Goal: Transaction & Acquisition: Subscribe to service/newsletter

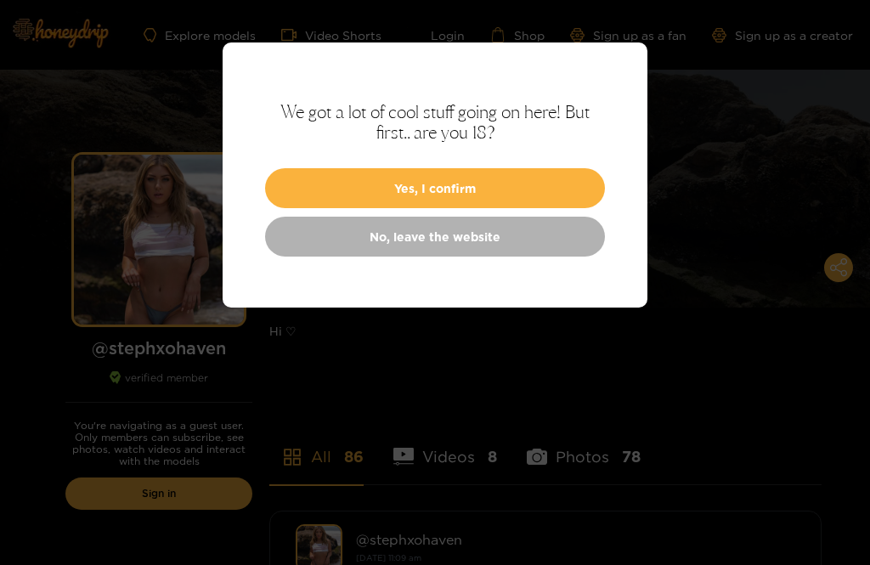
click at [532, 240] on link "No, leave the website" at bounding box center [435, 237] width 340 height 40
click at [449, 183] on button "Yes, I confirm" at bounding box center [435, 188] width 340 height 40
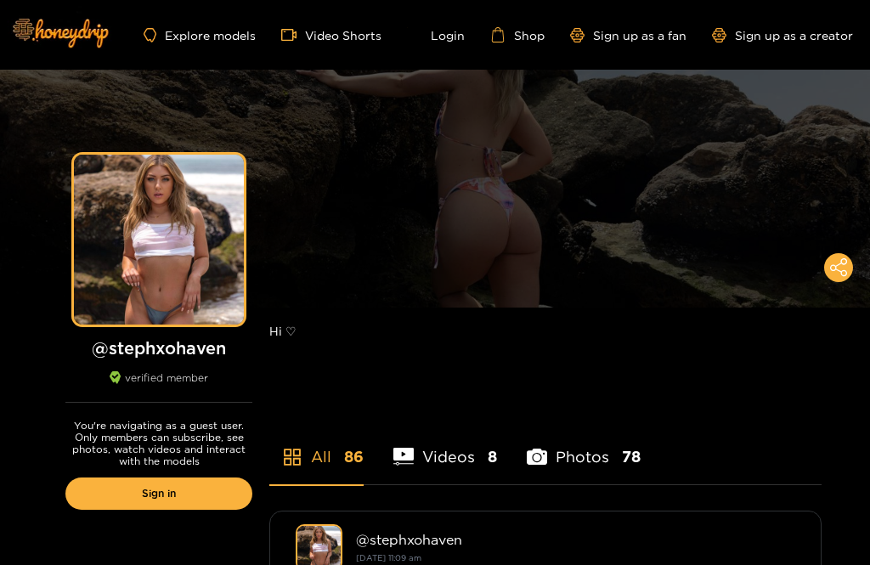
click at [435, 460] on li "Videos 8" at bounding box center [445, 446] width 104 height 76
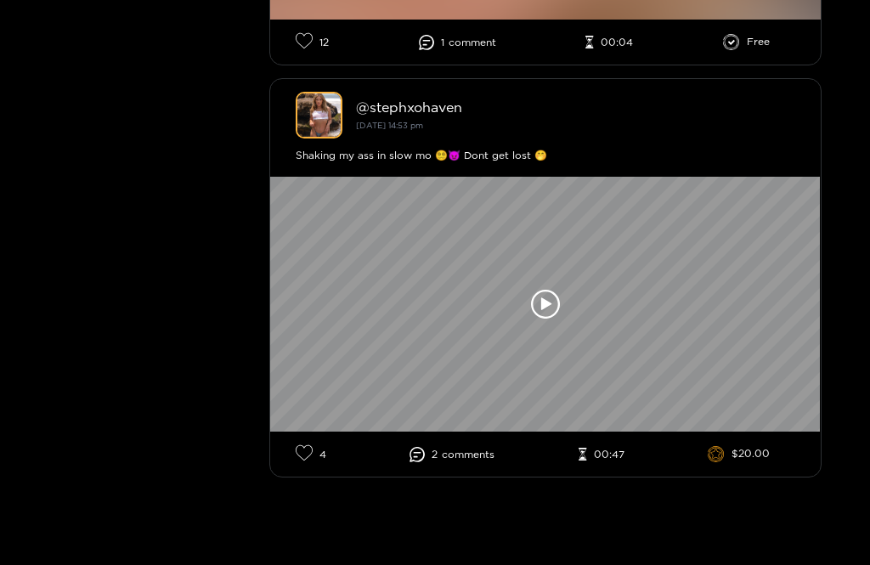
scroll to position [3405, 0]
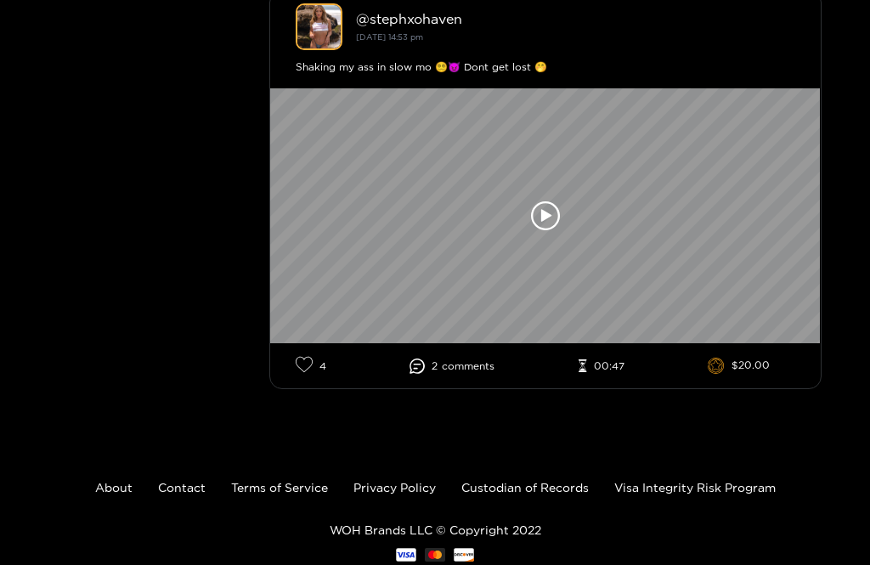
click at [741, 157] on div at bounding box center [545, 215] width 551 height 255
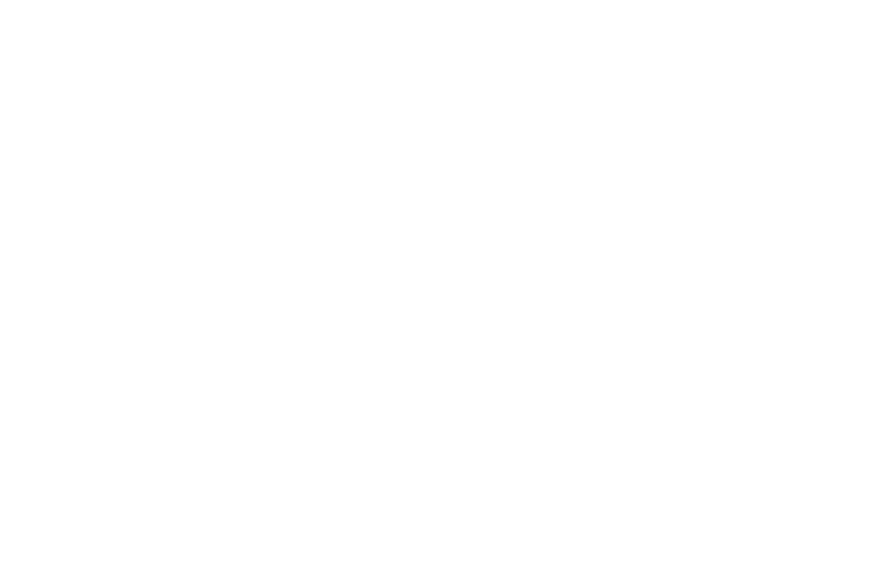
scroll to position [37, 0]
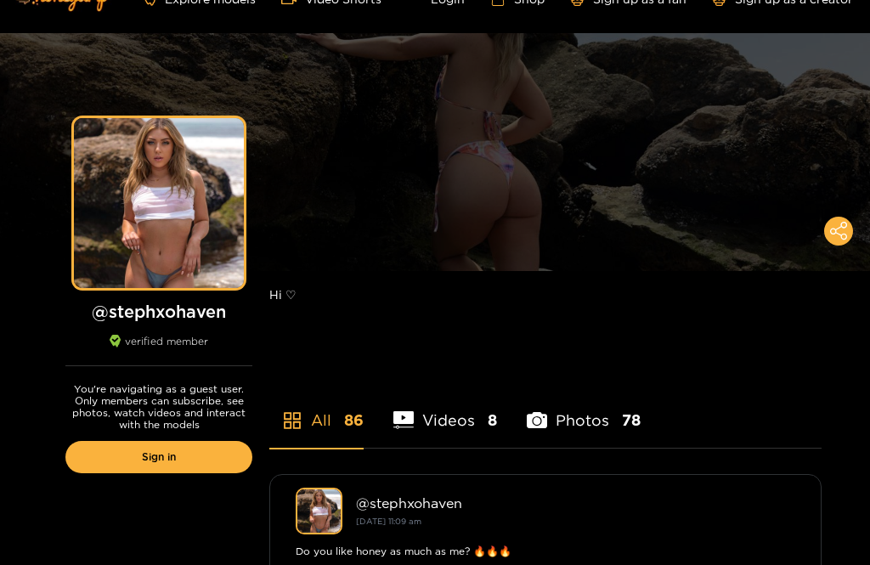
click at [181, 462] on link "Sign in" at bounding box center [158, 457] width 187 height 32
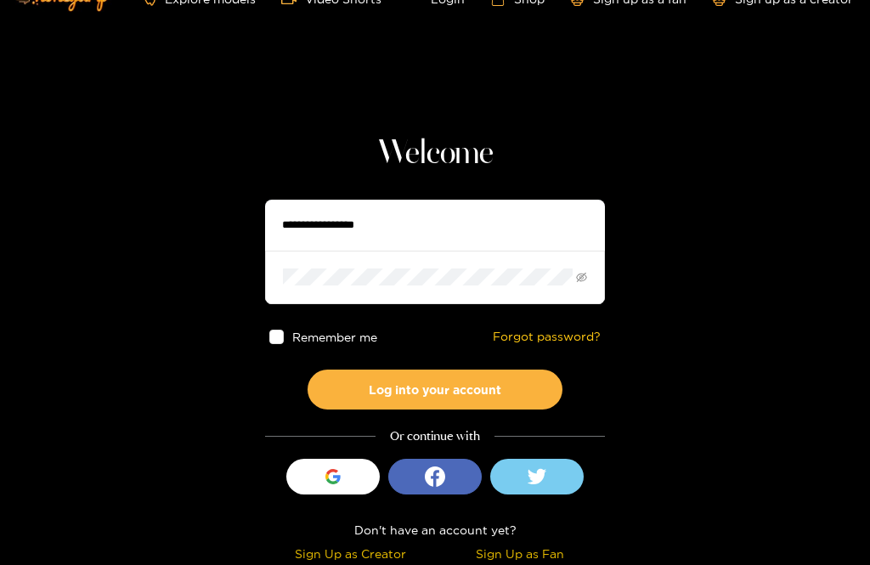
click at [370, 221] on input "text" at bounding box center [435, 225] width 340 height 51
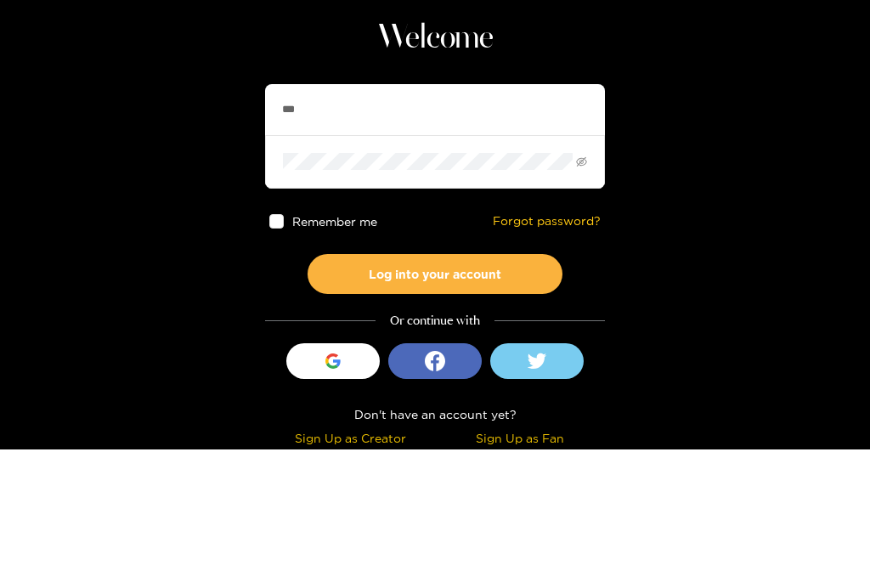
scroll to position [38, 0]
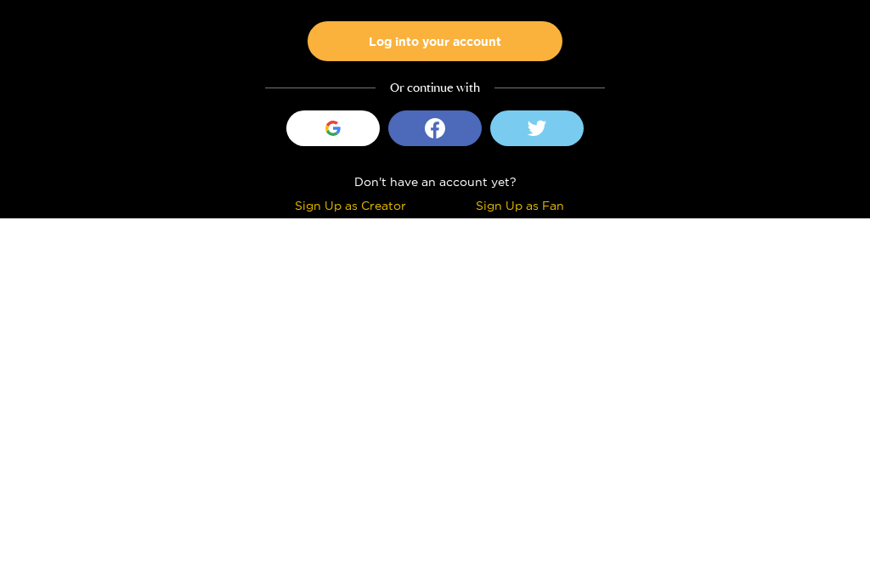
type input "***"
click at [336, 459] on div "button" at bounding box center [333, 475] width 32 height 32
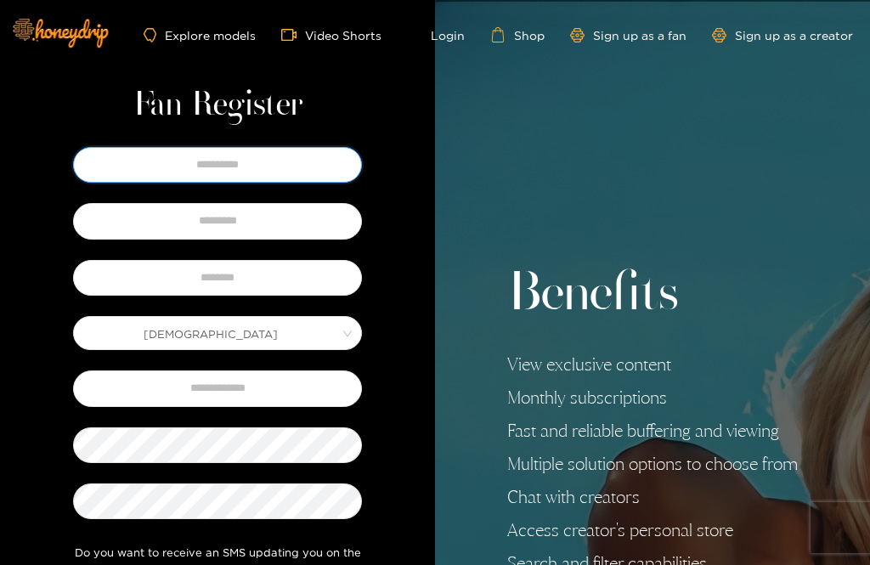
click at [291, 167] on input "text" at bounding box center [217, 165] width 289 height 36
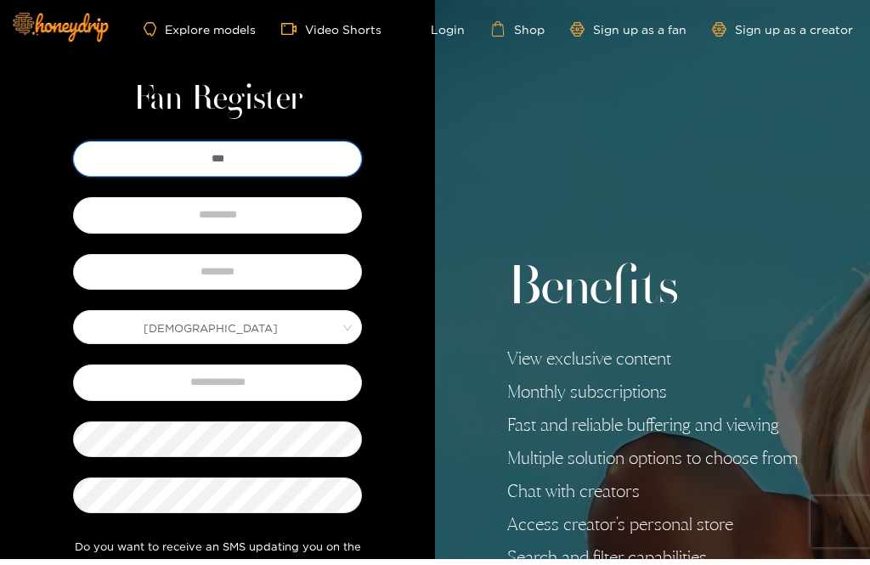
type input "***"
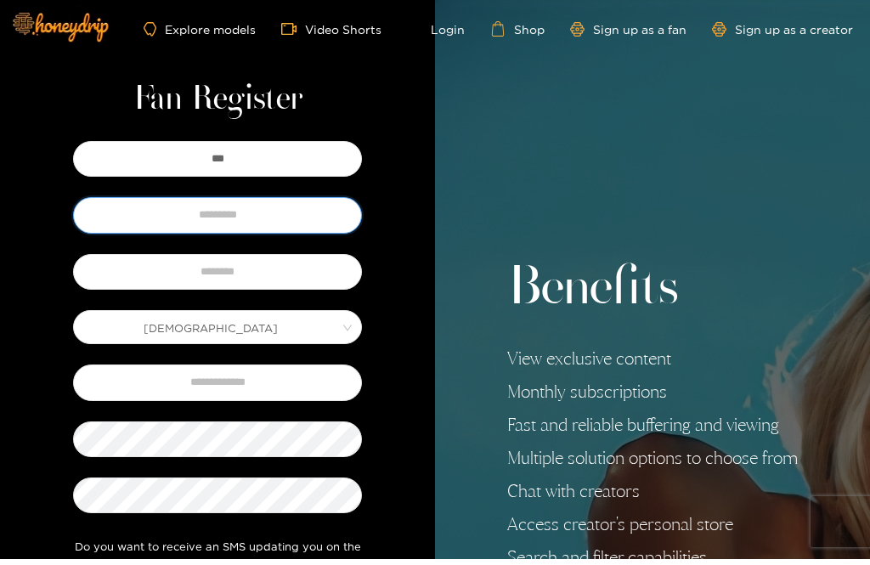
click at [291, 227] on input "text" at bounding box center [217, 221] width 289 height 36
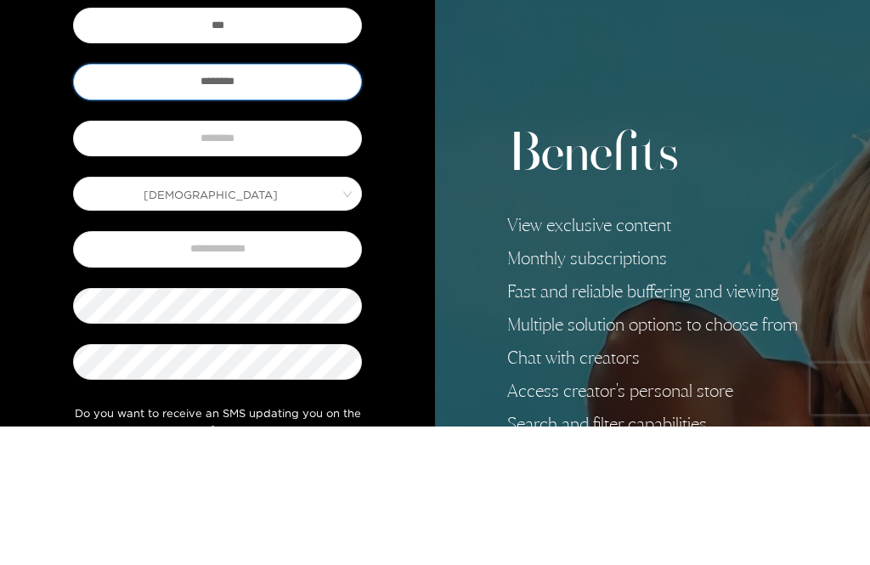
type input "********"
click at [306, 260] on input "text" at bounding box center [217, 278] width 289 height 36
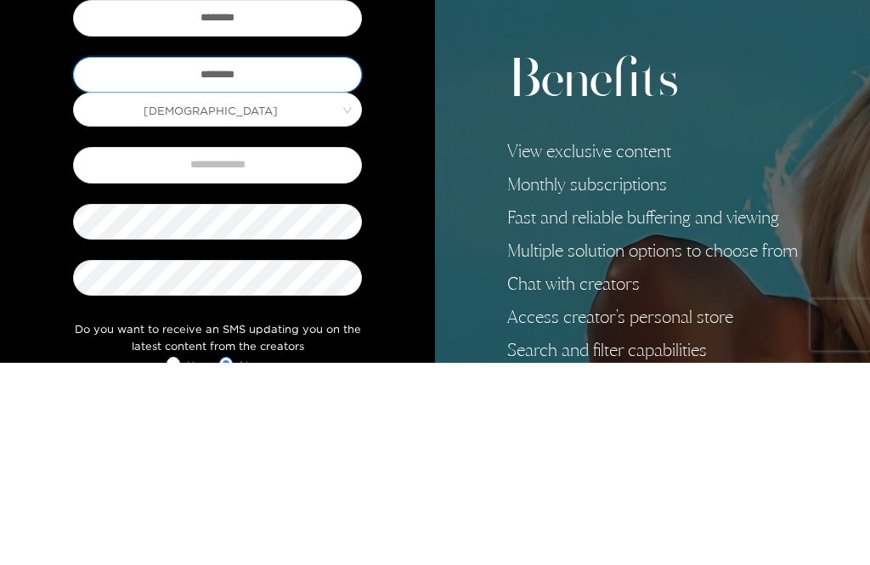
type input "********"
click at [319, 350] on input "text" at bounding box center [217, 368] width 289 height 36
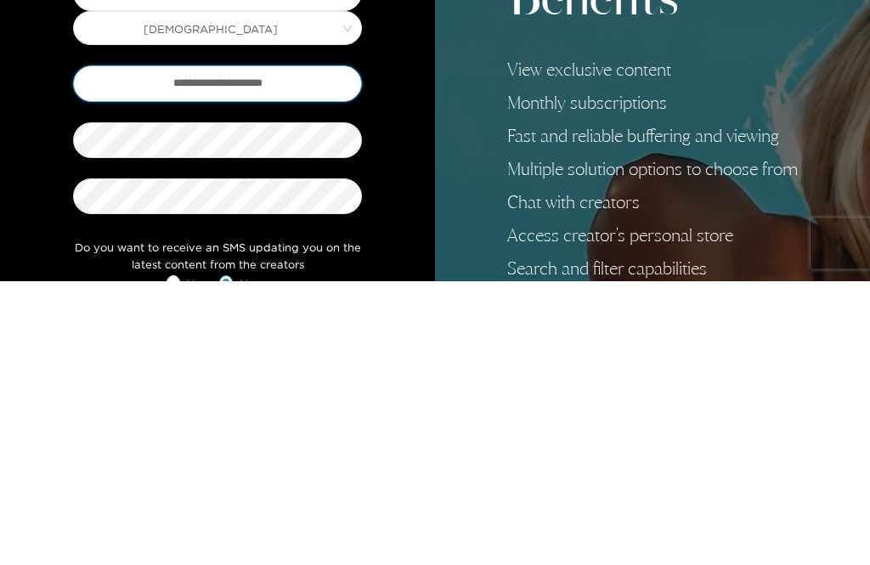
type input "**********"
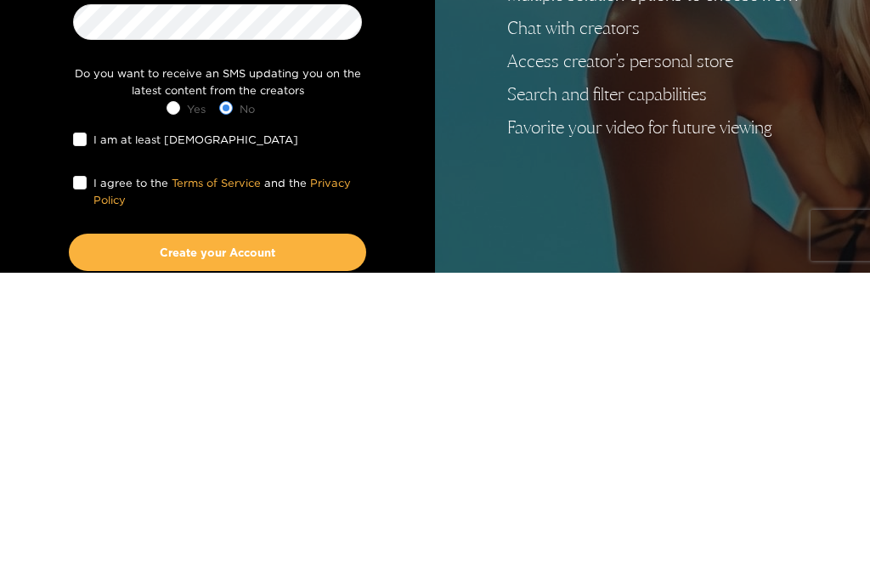
scroll to position [238, 0]
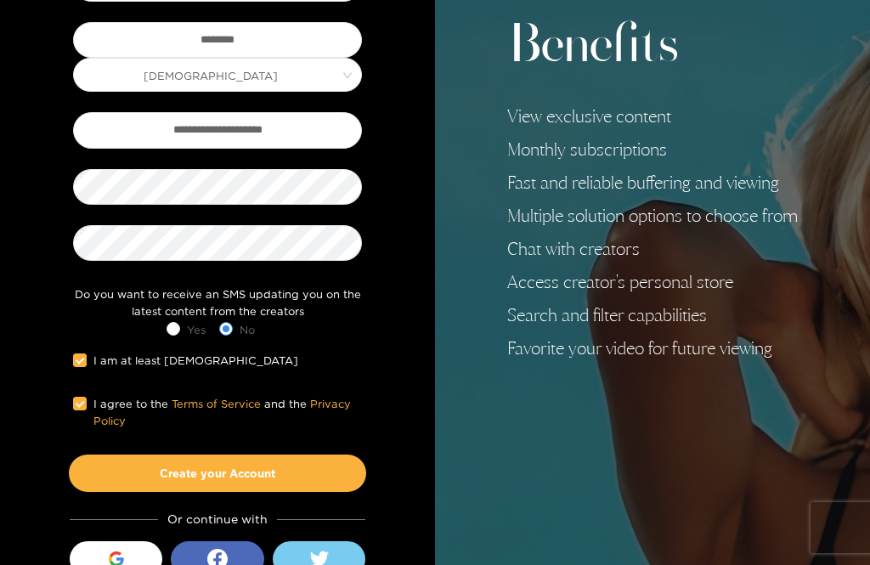
click at [306, 469] on button "Create your Account" at bounding box center [217, 473] width 297 height 37
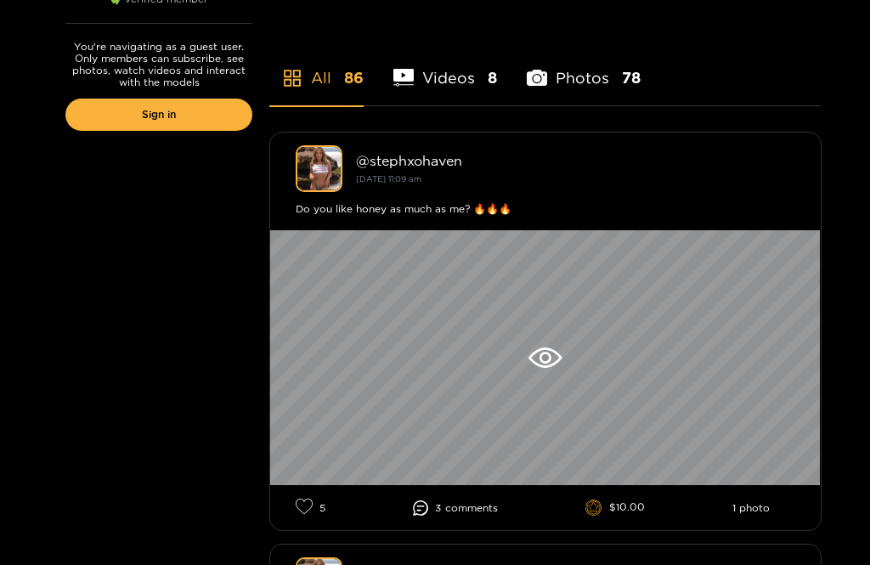
scroll to position [379, 0]
click at [551, 364] on icon at bounding box center [544, 357] width 33 height 20
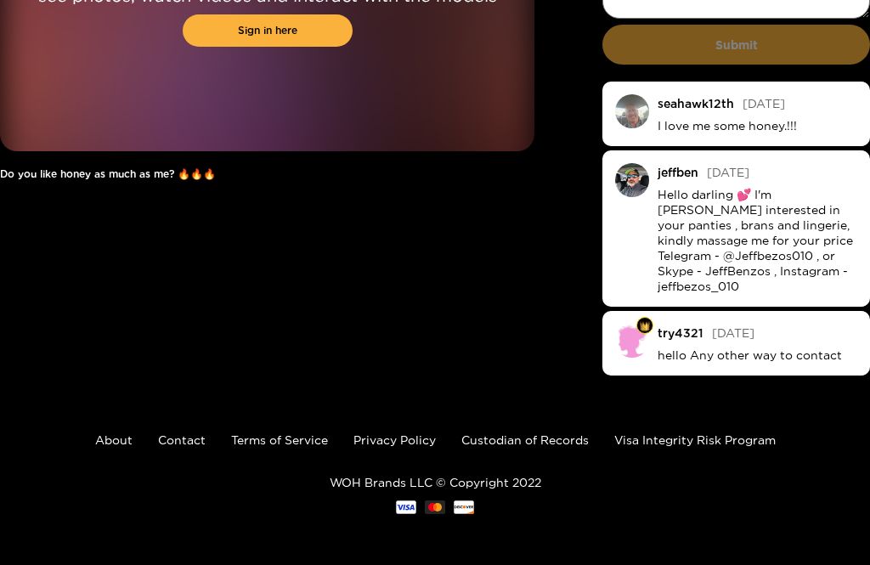
scroll to position [37, 0]
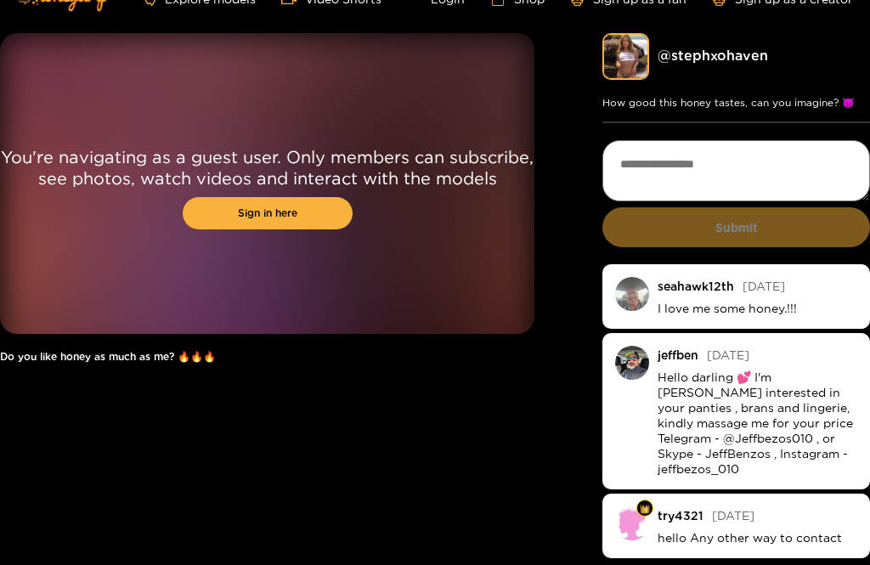
click at [305, 214] on link "Sign in here" at bounding box center [268, 213] width 170 height 32
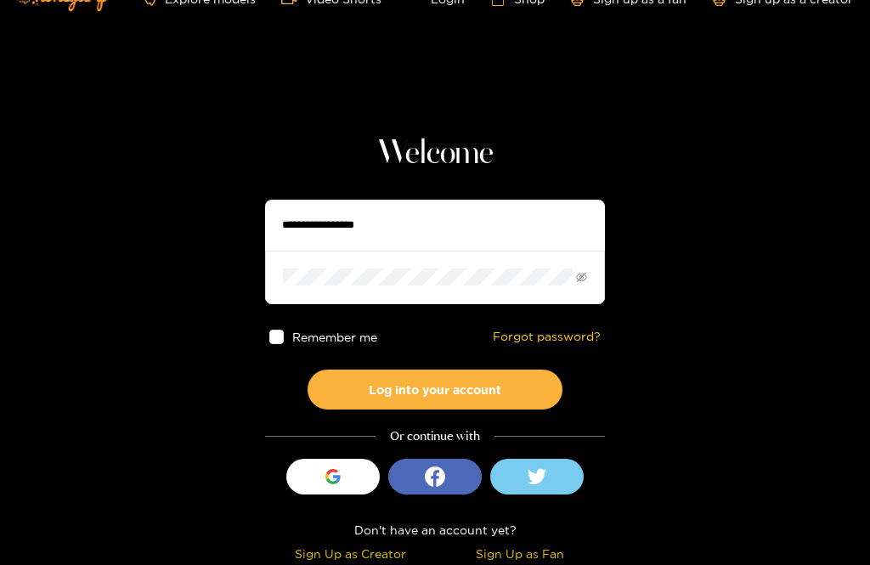
click at [412, 215] on input "text" at bounding box center [435, 225] width 340 height 51
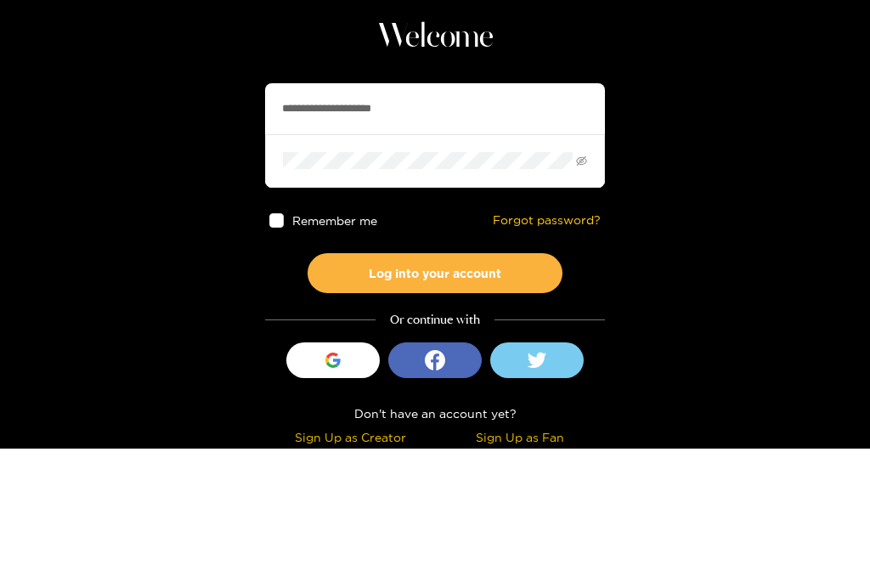
type input "**********"
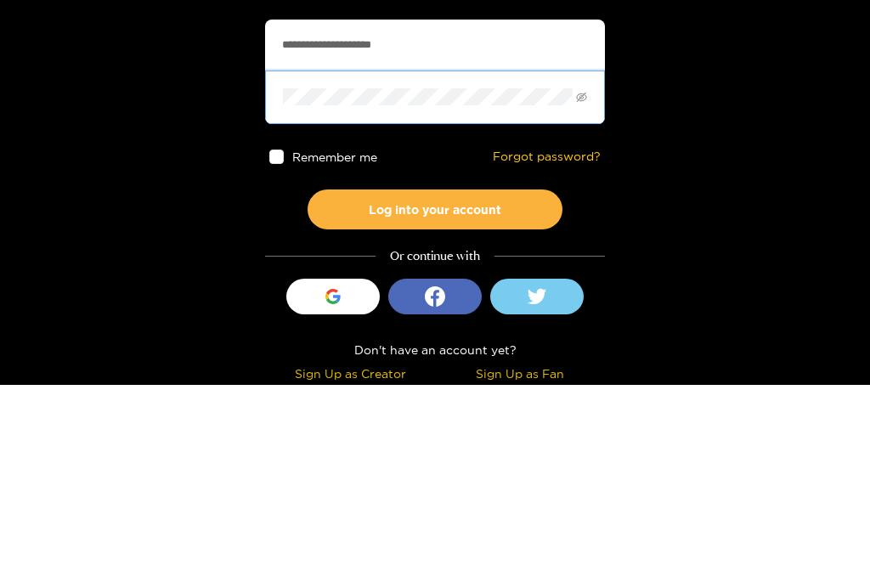
click at [280, 330] on span at bounding box center [276, 337] width 14 height 14
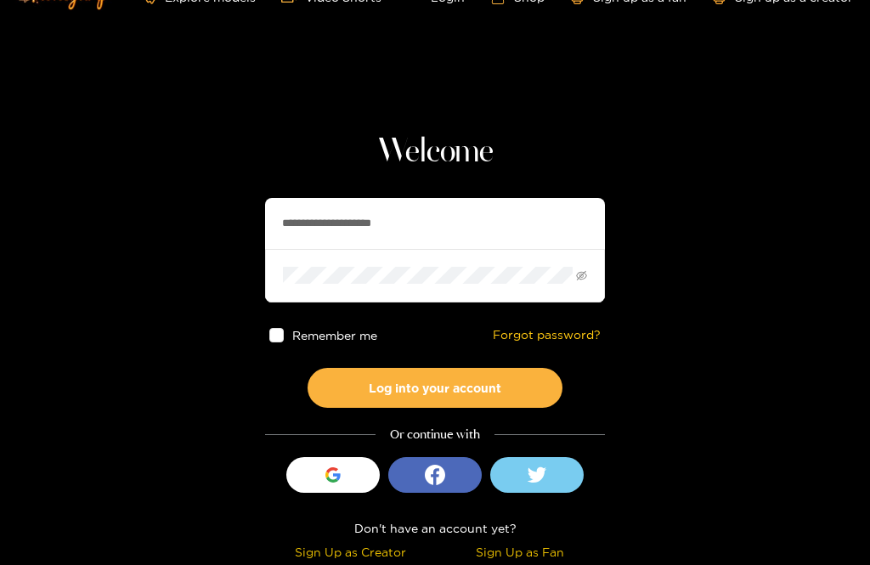
click at [439, 393] on button "Log into your account" at bounding box center [435, 388] width 255 height 40
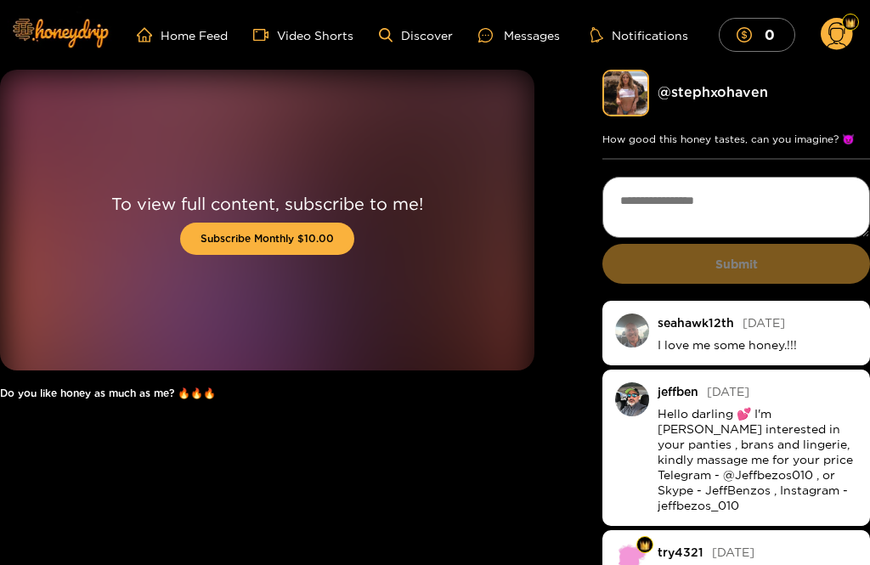
click at [647, 84] on img at bounding box center [625, 93] width 47 height 47
click at [709, 91] on link "@ stephxohaven" at bounding box center [713, 91] width 110 height 15
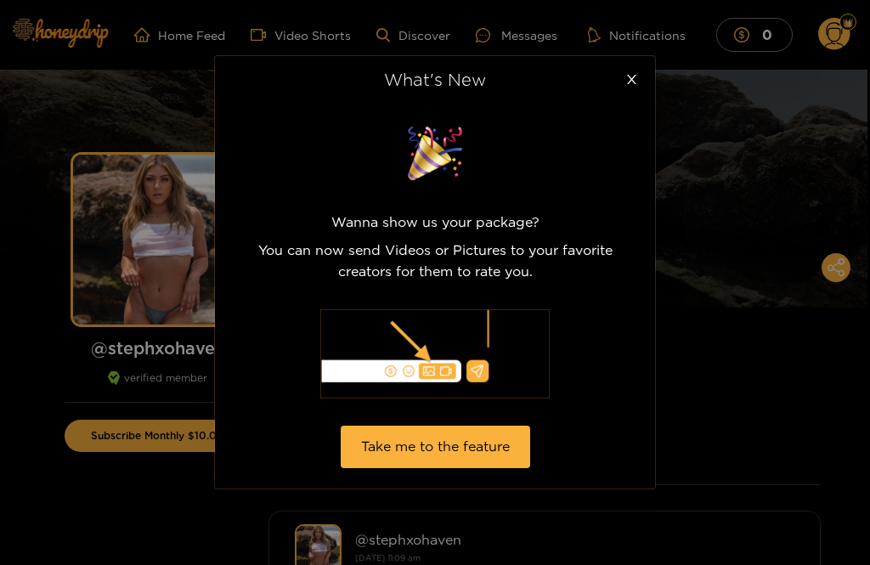
click at [638, 71] on span "Close" at bounding box center [631, 80] width 48 height 48
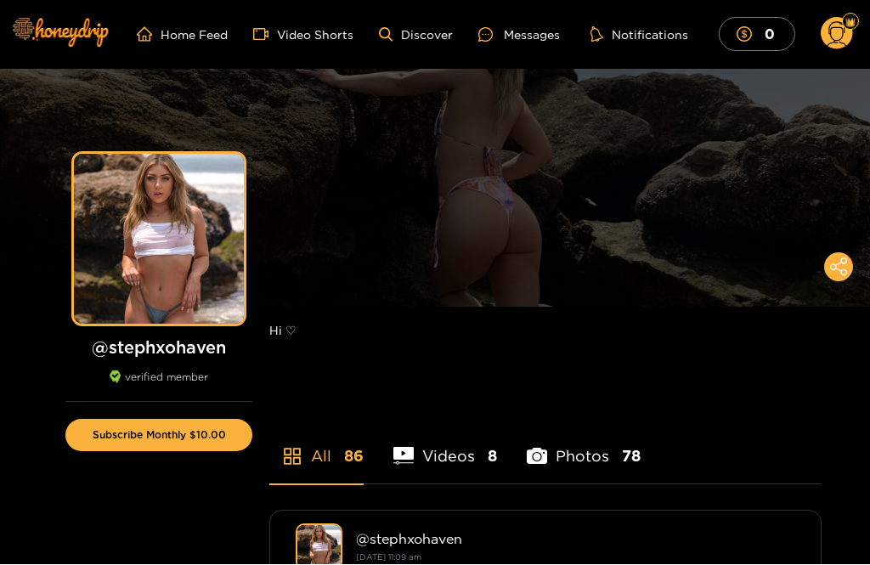
click at [212, 420] on button "Subscribe Monthly $10.00" at bounding box center [158, 436] width 187 height 32
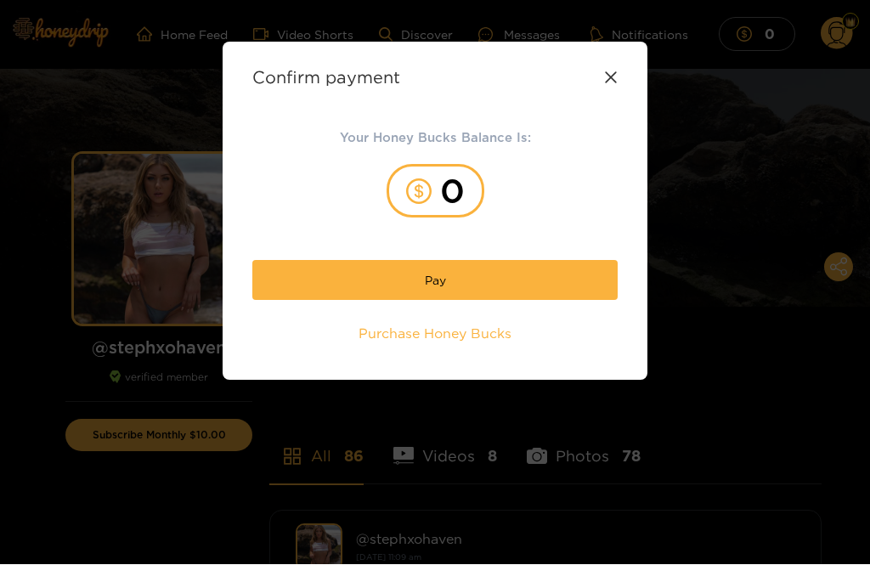
scroll to position [15, 0]
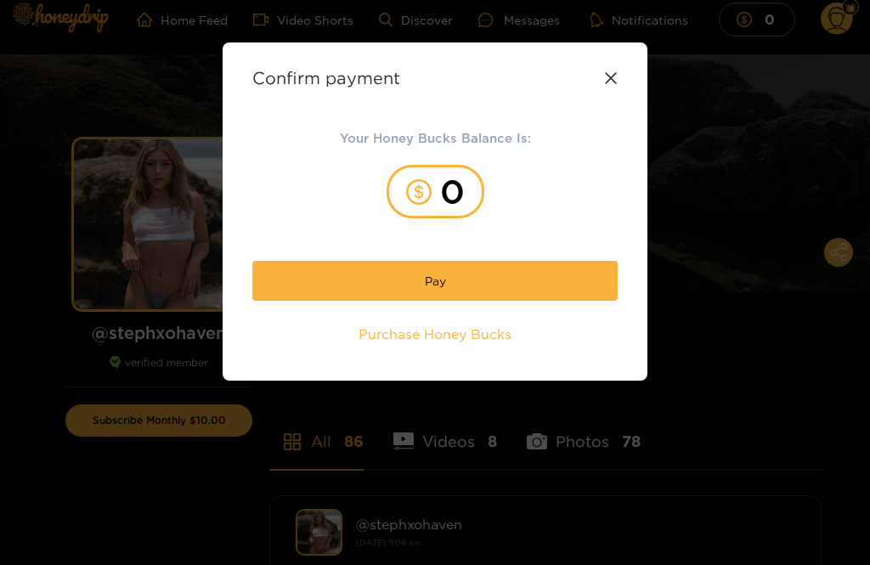
click at [504, 280] on button "Pay" at bounding box center [434, 281] width 365 height 40
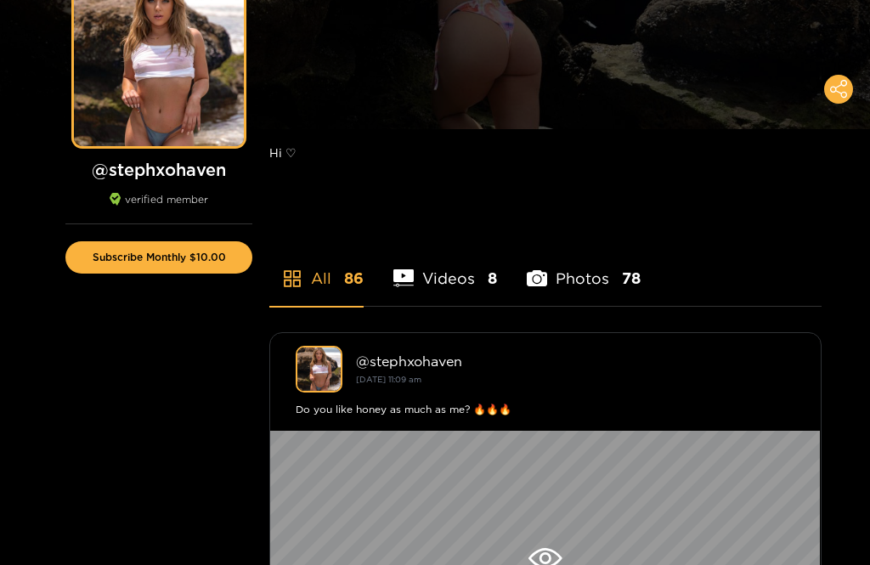
scroll to position [165, 0]
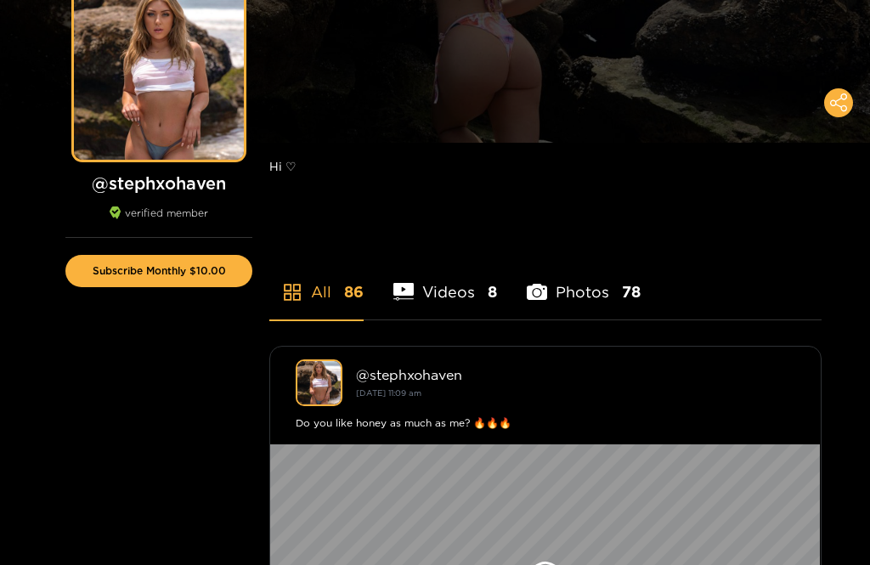
click at [196, 280] on button "Subscribe Monthly $10.00" at bounding box center [158, 271] width 187 height 32
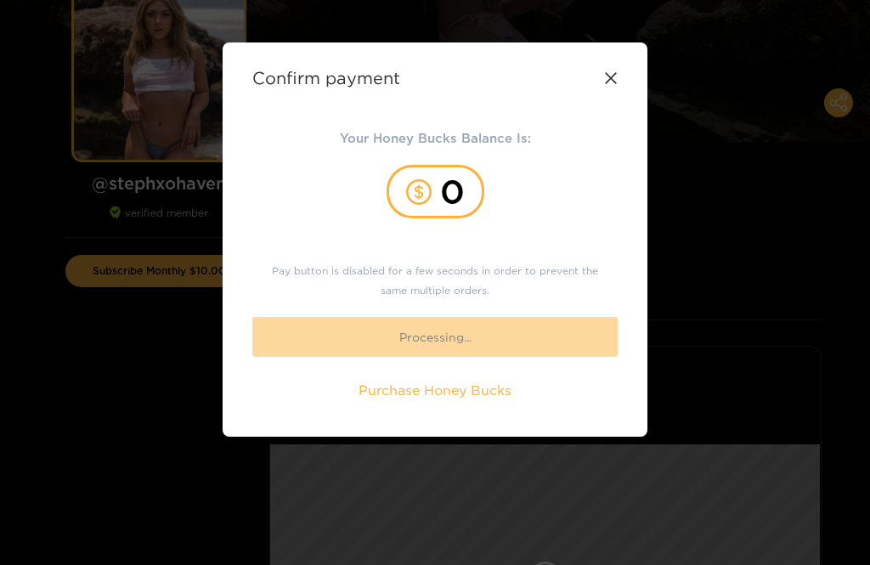
click at [464, 390] on span "Purchase Honey Bucks" at bounding box center [435, 391] width 153 height 20
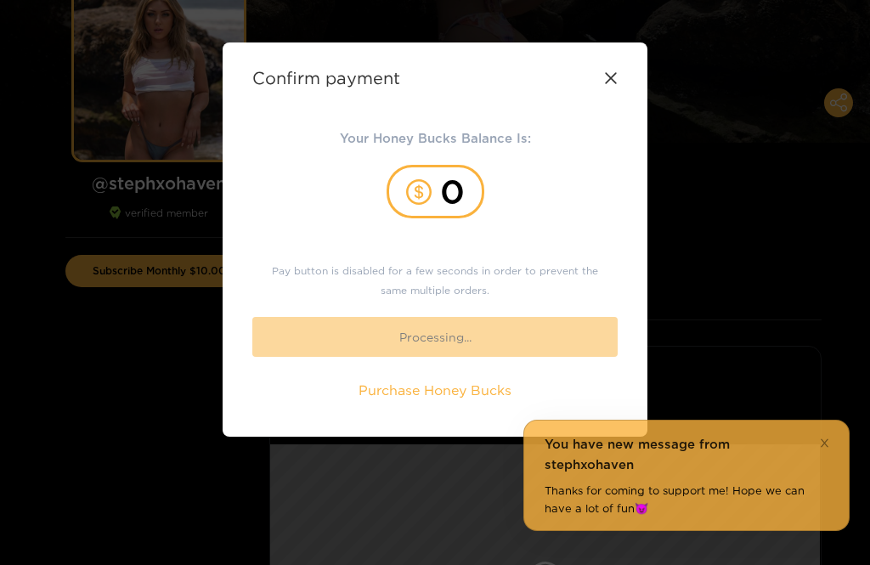
scroll to position [192, 0]
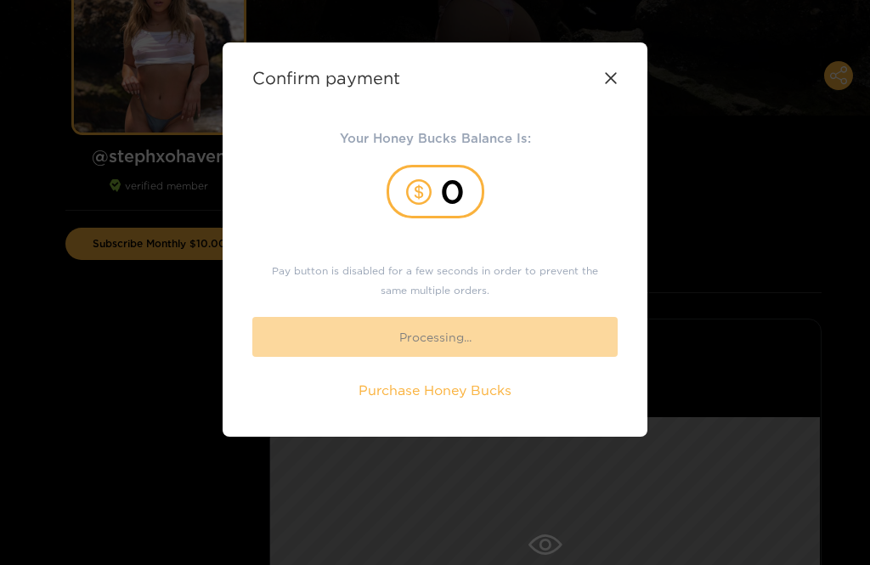
click at [614, 66] on div "Confirm payment Your Honey Bucks Balance Is: 0 Pay button is disabled for a few…" at bounding box center [435, 239] width 425 height 394
click at [616, 75] on icon at bounding box center [611, 78] width 14 height 14
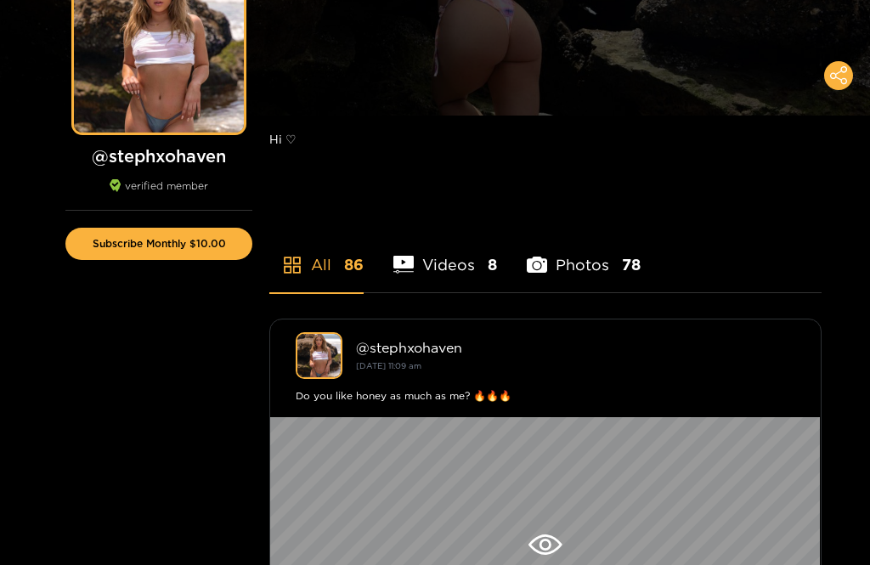
click at [449, 269] on li "Videos 8" at bounding box center [445, 254] width 104 height 76
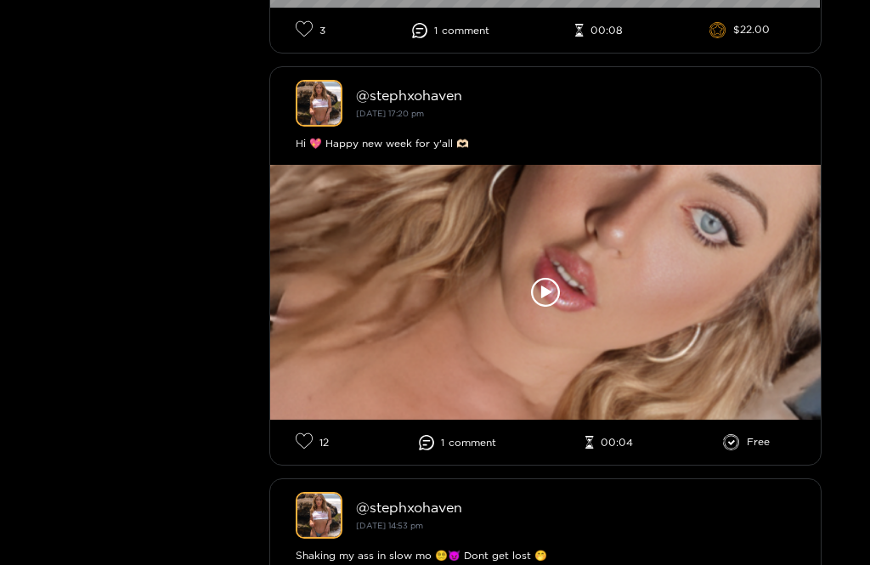
scroll to position [2917, 0]
click at [549, 297] on icon at bounding box center [546, 291] width 10 height 13
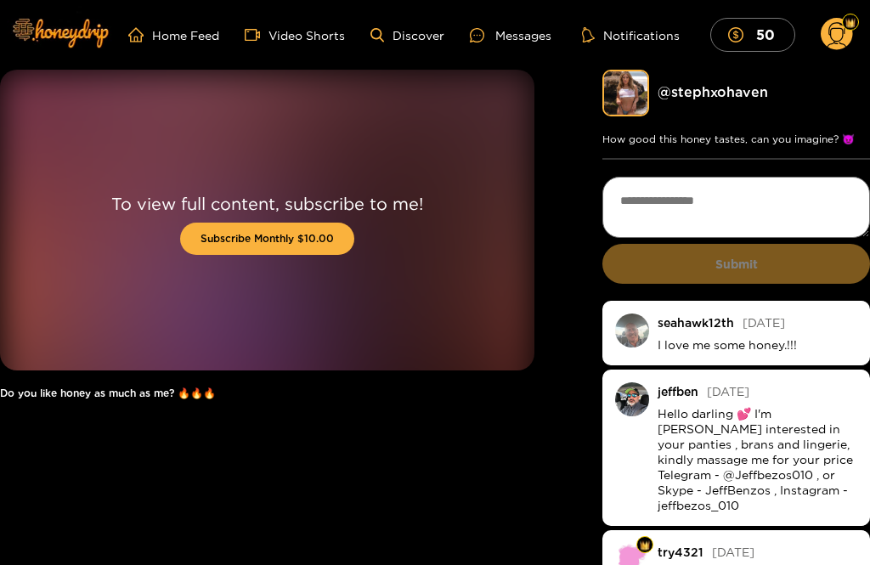
click at [730, 82] on div "@ stephxohaven" at bounding box center [736, 93] width 268 height 47
click at [268, 229] on button "Subscribe Monthly $10.00" at bounding box center [267, 239] width 174 height 32
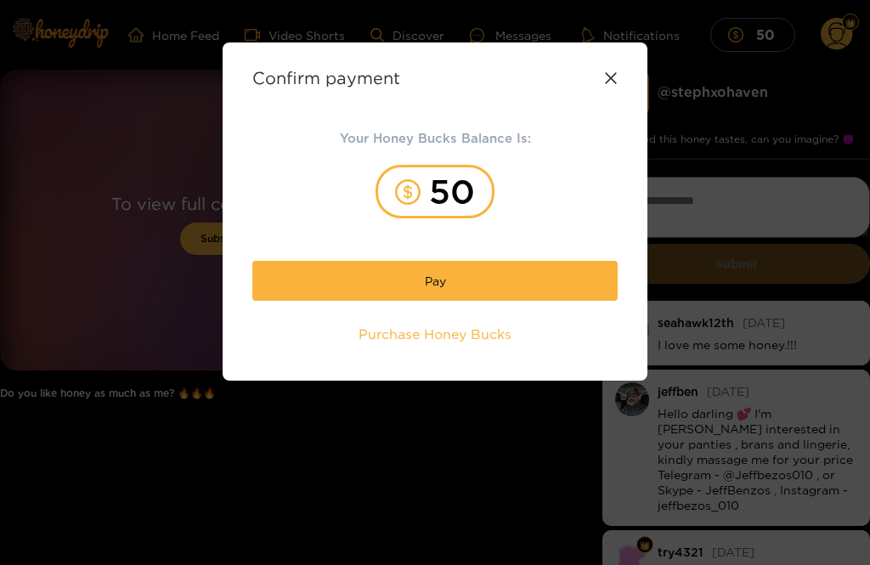
click at [610, 78] on icon at bounding box center [610, 77] width 11 height 11
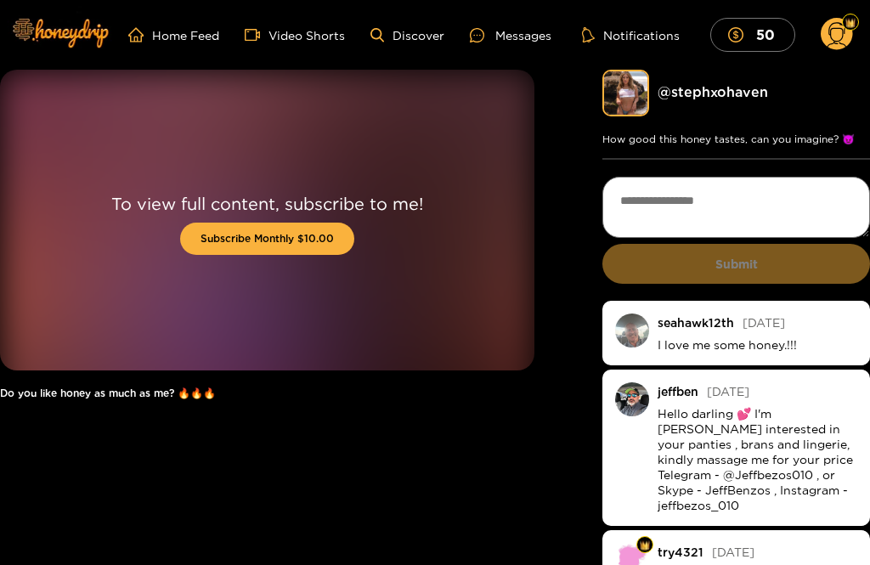
click at [753, 35] on button "50" at bounding box center [752, 34] width 85 height 33
click at [682, 99] on link "@ stephxohaven" at bounding box center [713, 91] width 110 height 15
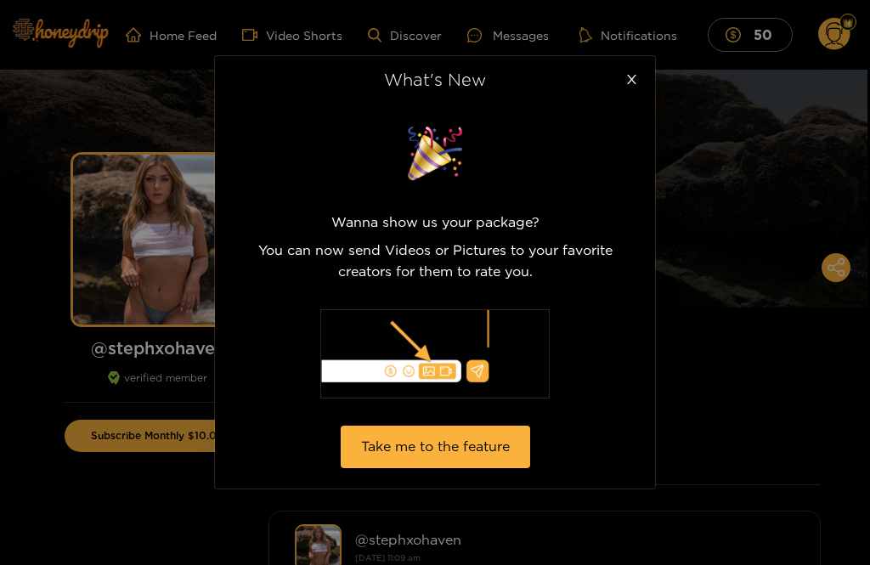
click at [629, 79] on icon "close" at bounding box center [631, 79] width 13 height 13
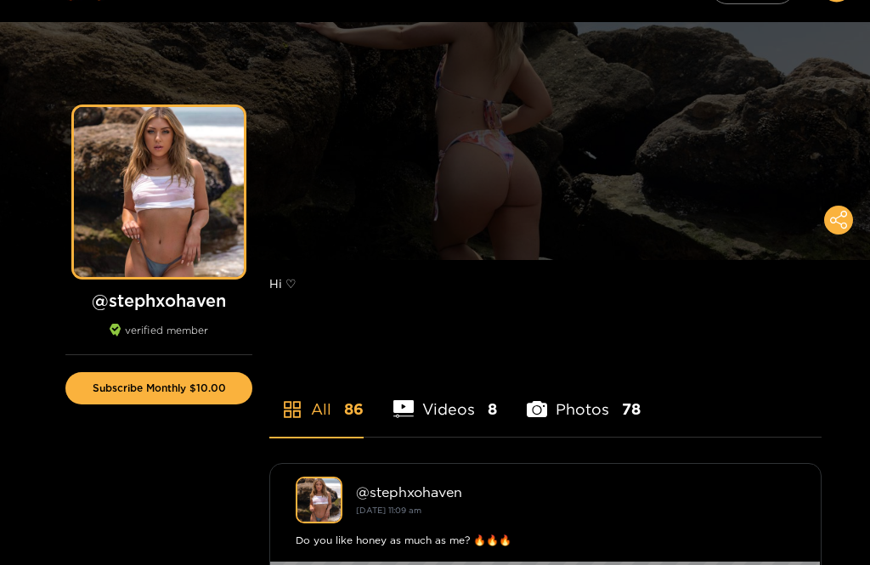
scroll to position [2, 0]
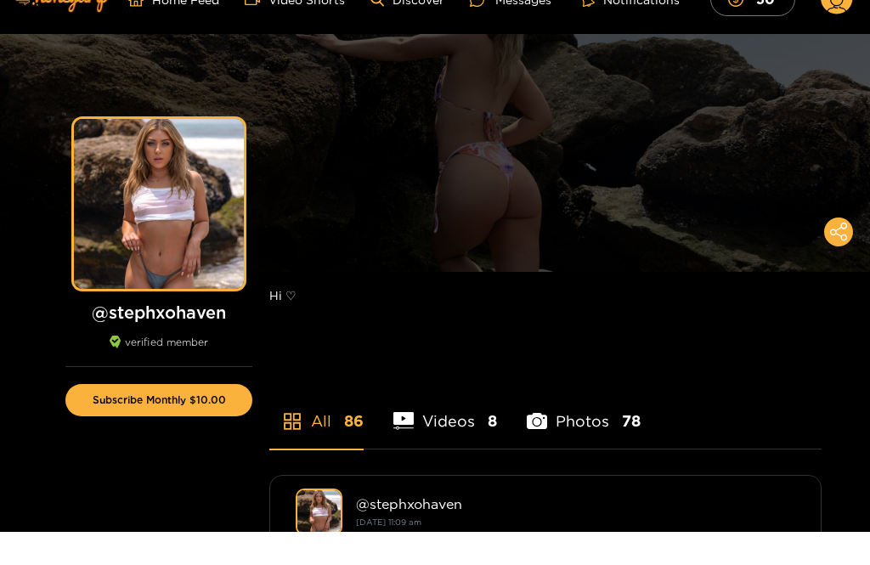
click at [208, 418] on button "Subscribe Monthly $10.00" at bounding box center [158, 434] width 187 height 32
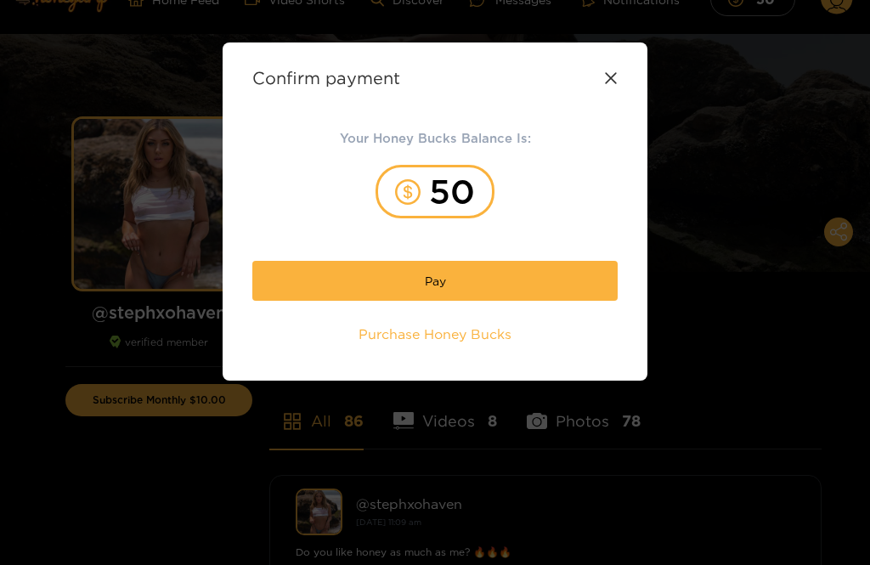
click at [547, 284] on button "Pay" at bounding box center [434, 281] width 365 height 40
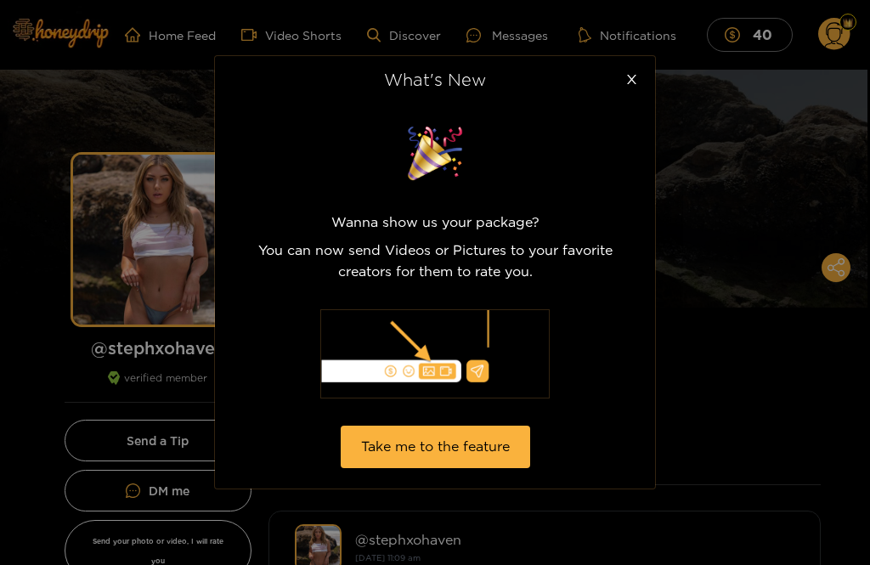
click at [631, 72] on span "Close" at bounding box center [631, 80] width 48 height 48
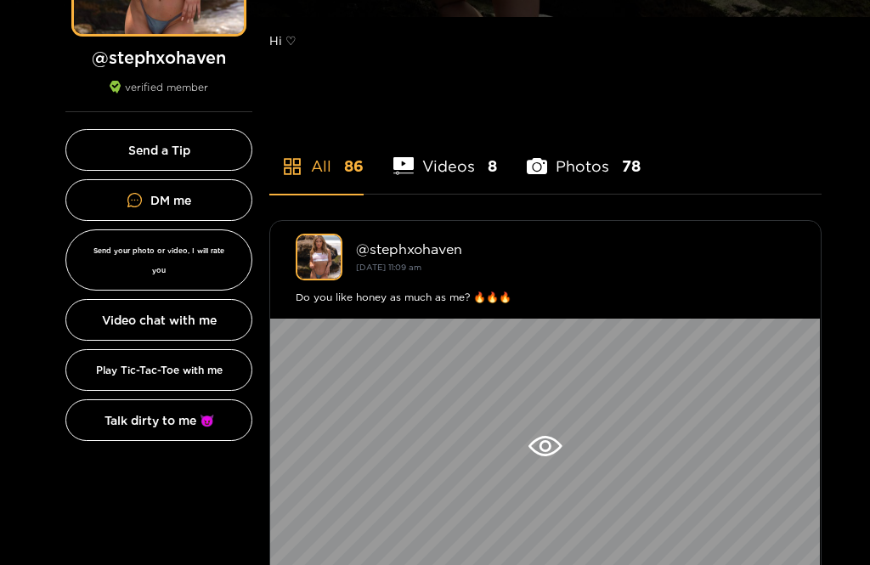
scroll to position [291, 0]
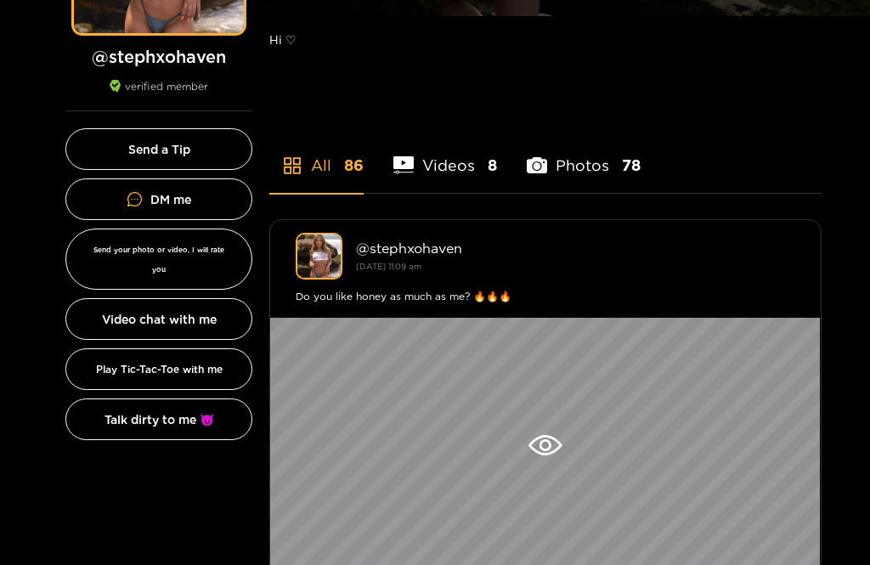
click at [549, 449] on icon at bounding box center [545, 445] width 12 height 12
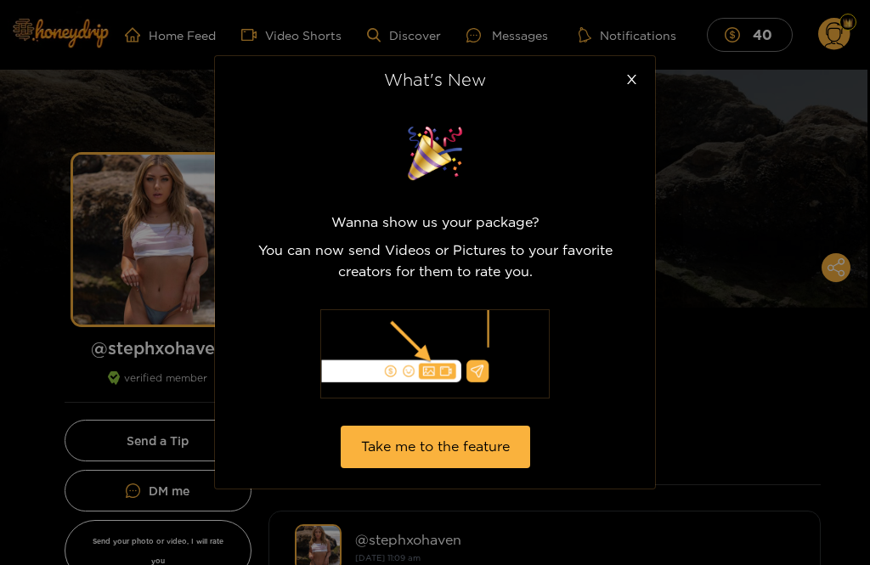
click at [630, 86] on icon "close" at bounding box center [631, 79] width 13 height 13
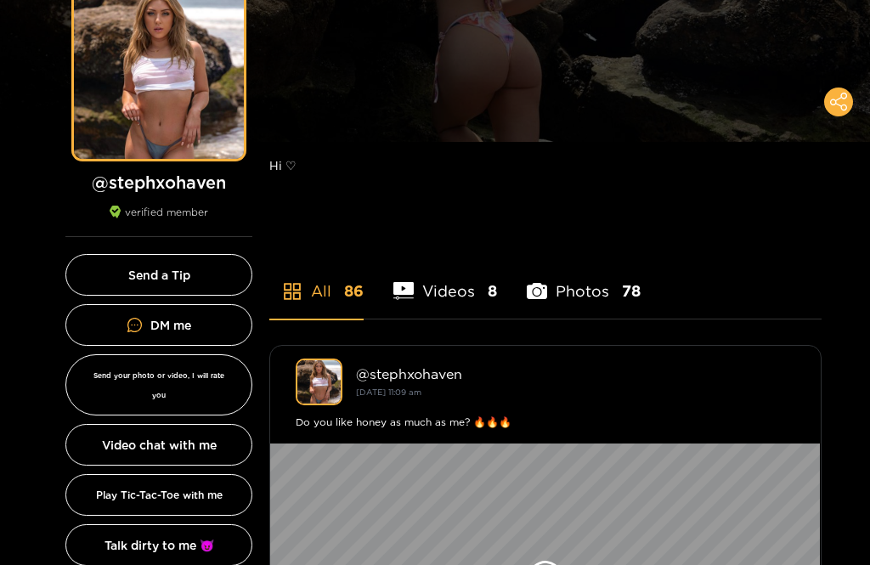
scroll to position [167, 0]
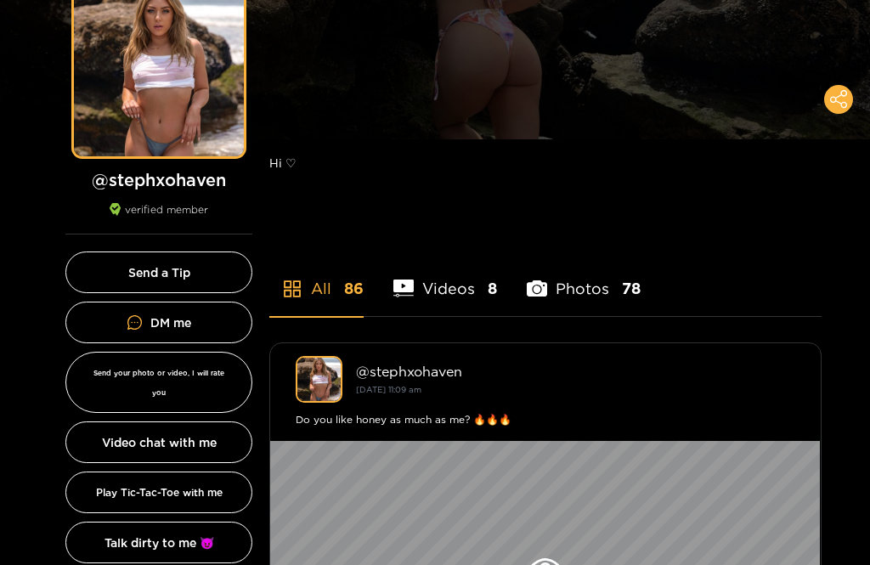
click at [583, 290] on li "Photos 78" at bounding box center [584, 278] width 114 height 76
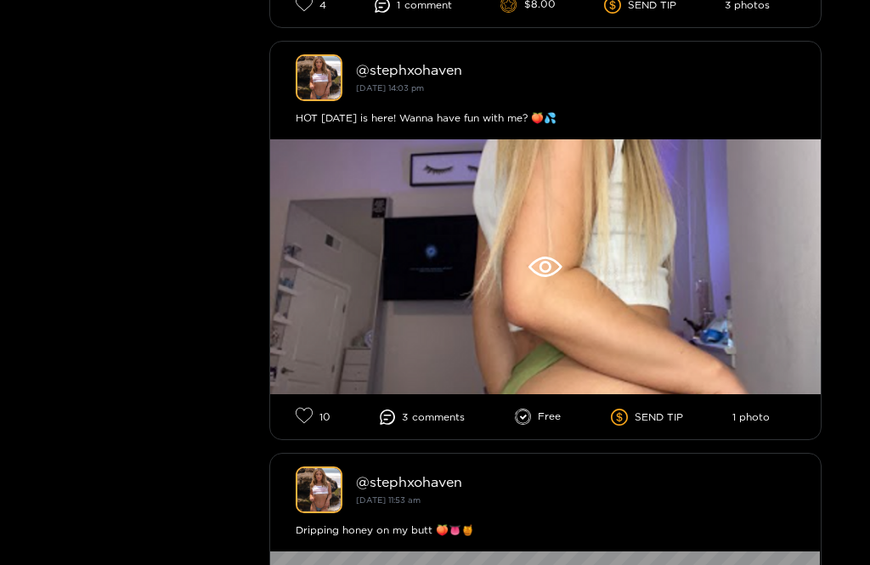
scroll to position [2118, 0]
click at [555, 268] on icon at bounding box center [544, 267] width 33 height 20
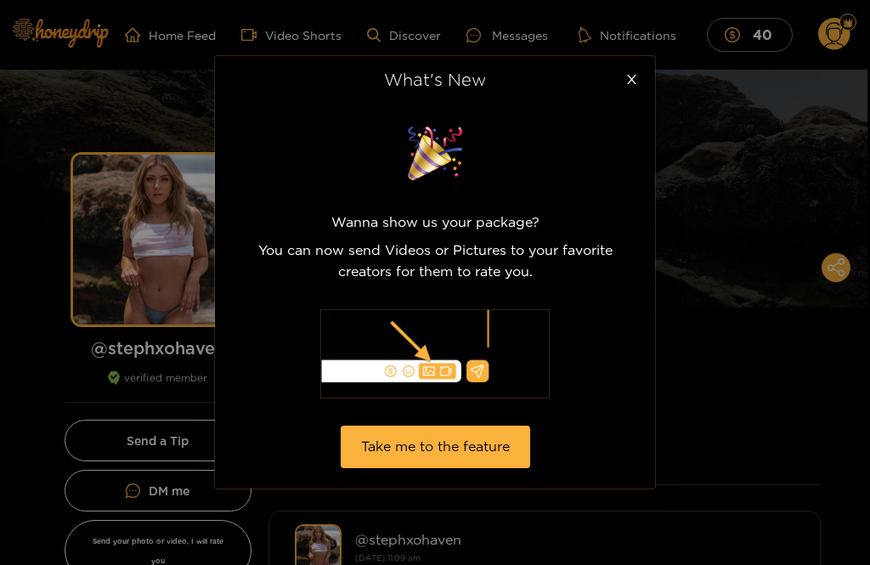
click at [646, 65] on span "Close" at bounding box center [631, 80] width 48 height 48
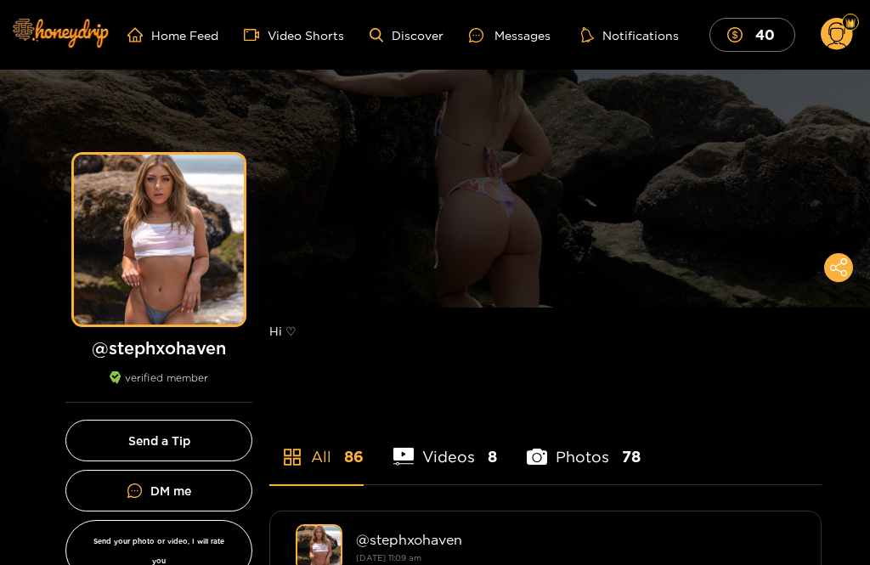
click at [576, 471] on li "Photos 78" at bounding box center [584, 446] width 114 height 76
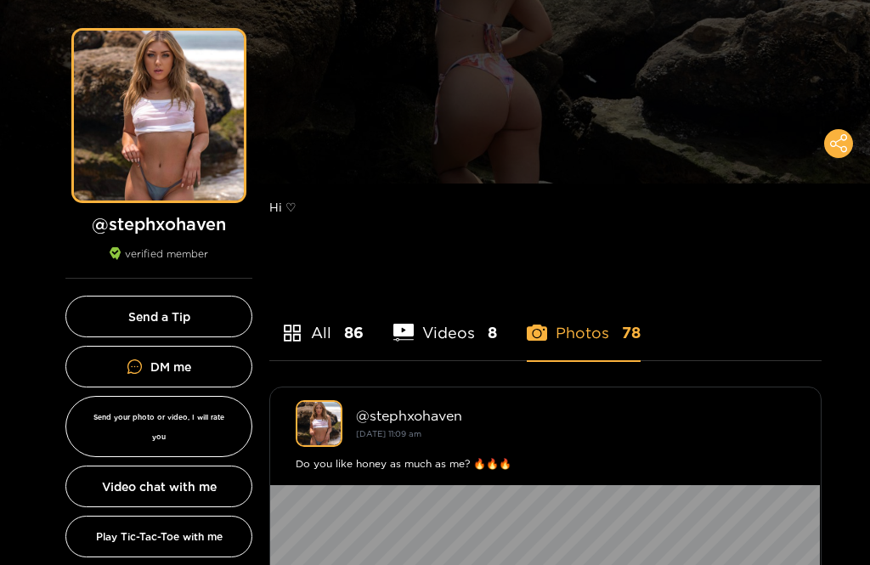
click at [451, 335] on li "Videos 8" at bounding box center [445, 323] width 104 height 76
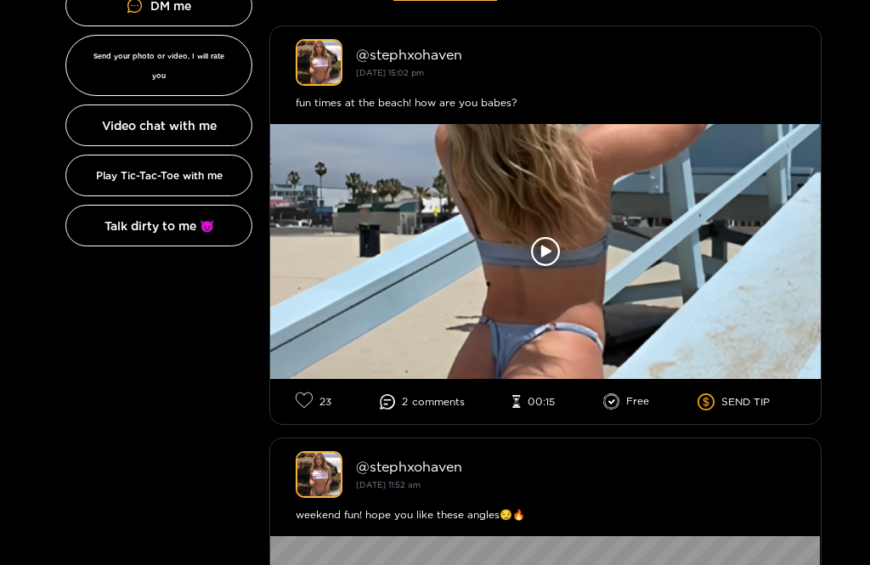
scroll to position [489, 0]
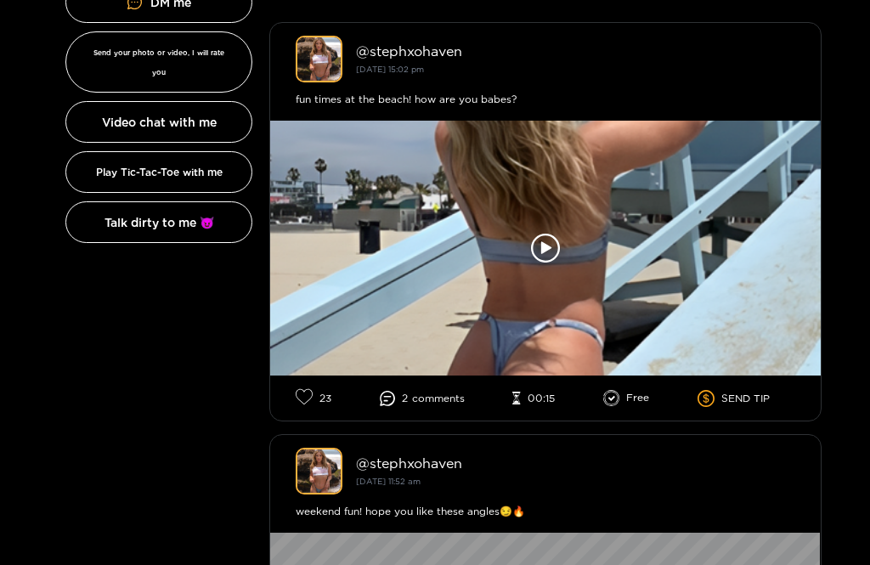
click at [553, 248] on icon at bounding box center [545, 248] width 29 height 29
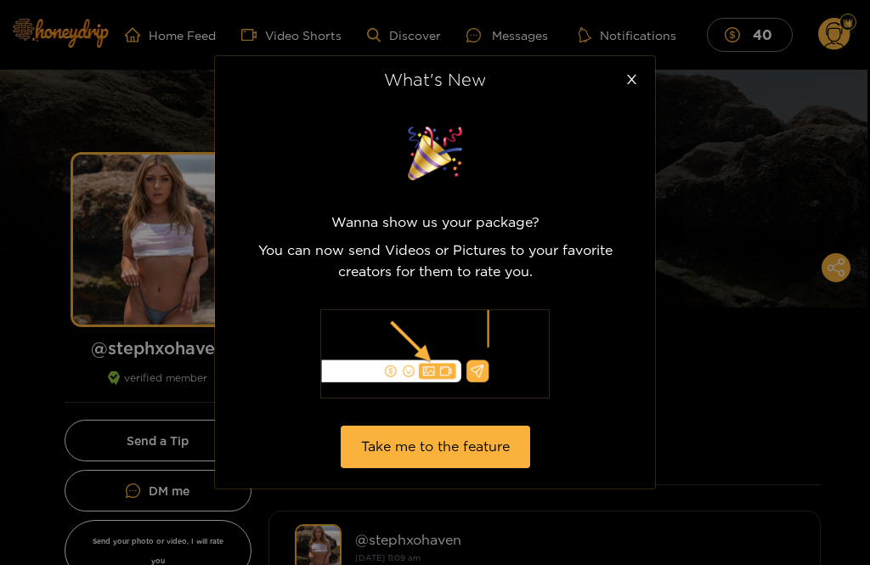
click at [638, 96] on span "Close" at bounding box center [631, 80] width 48 height 48
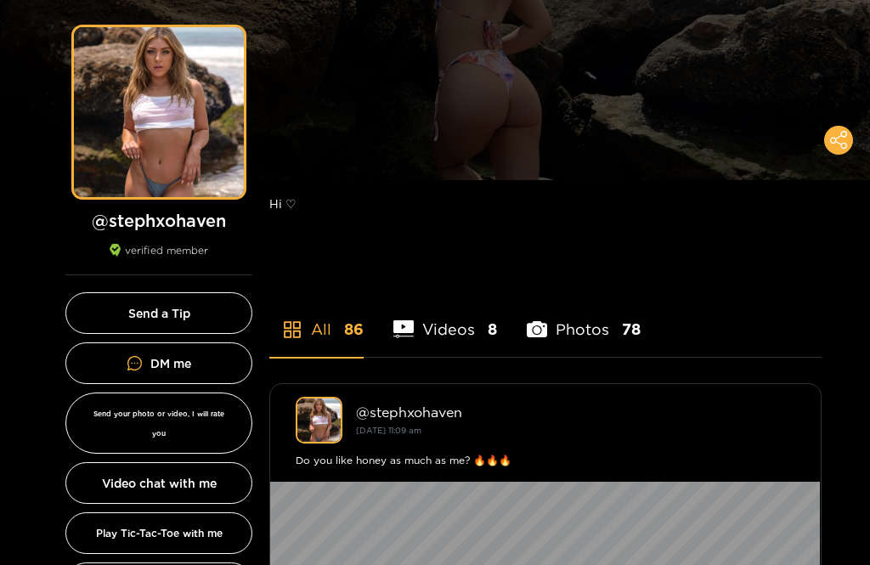
click at [463, 334] on li "Videos 8" at bounding box center [445, 318] width 104 height 76
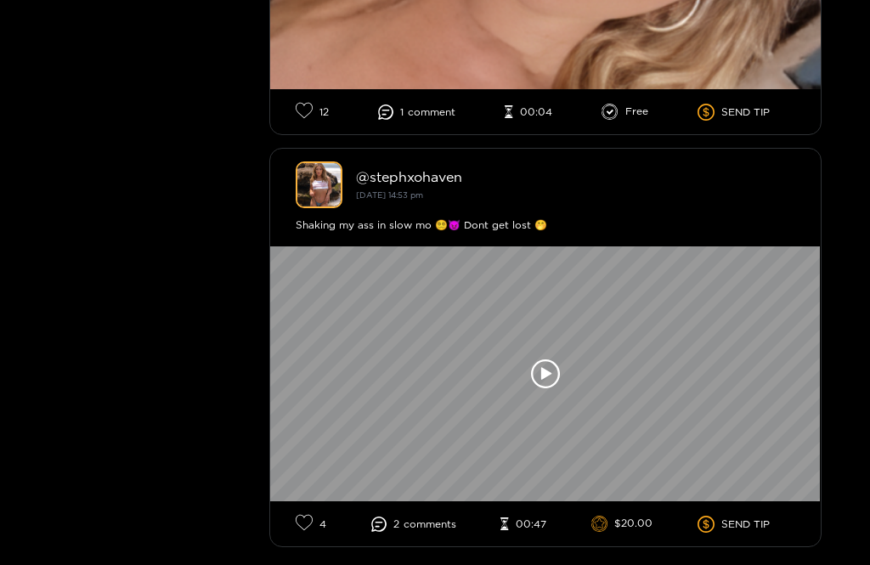
scroll to position [3246, 0]
click at [559, 378] on icon at bounding box center [545, 373] width 29 height 29
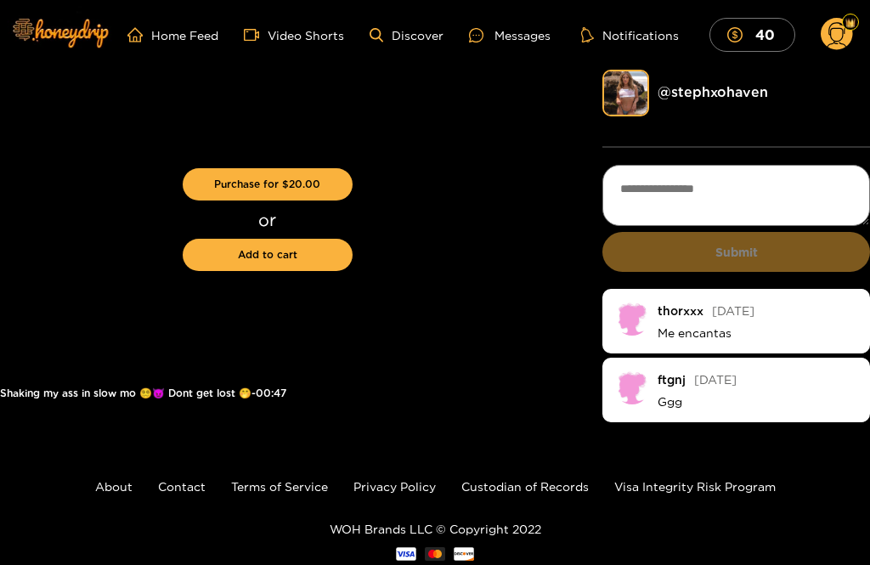
click at [315, 185] on button "Purchase for $ 20.00" at bounding box center [268, 184] width 170 height 32
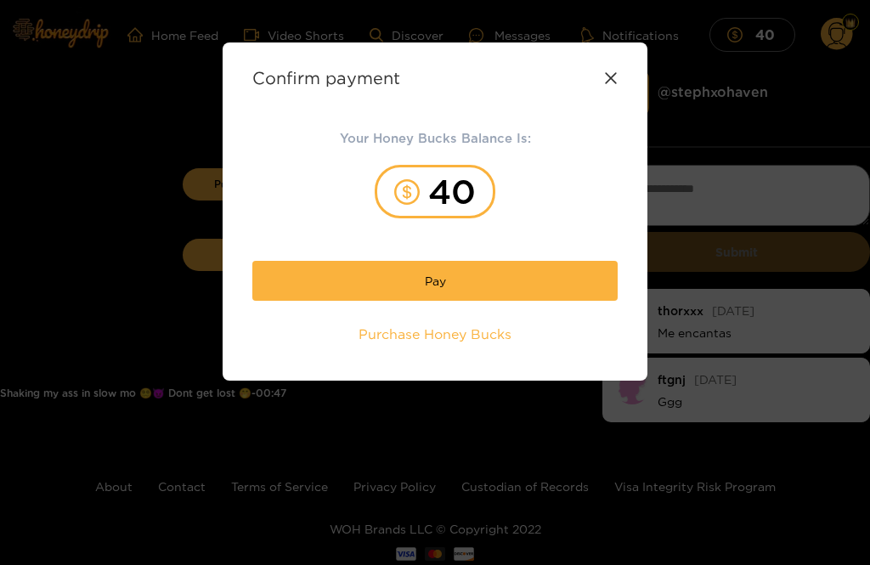
click at [464, 285] on button "Pay" at bounding box center [434, 281] width 365 height 40
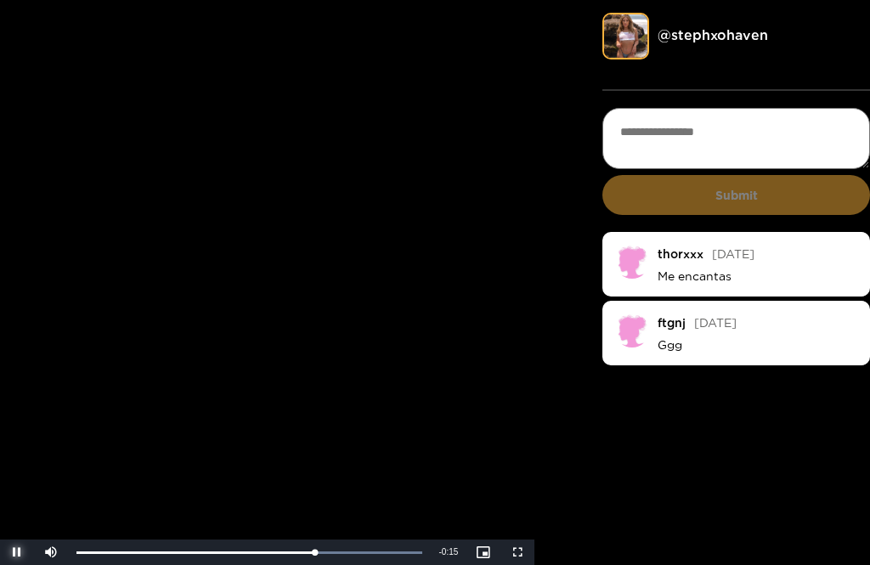
scroll to position [60, 0]
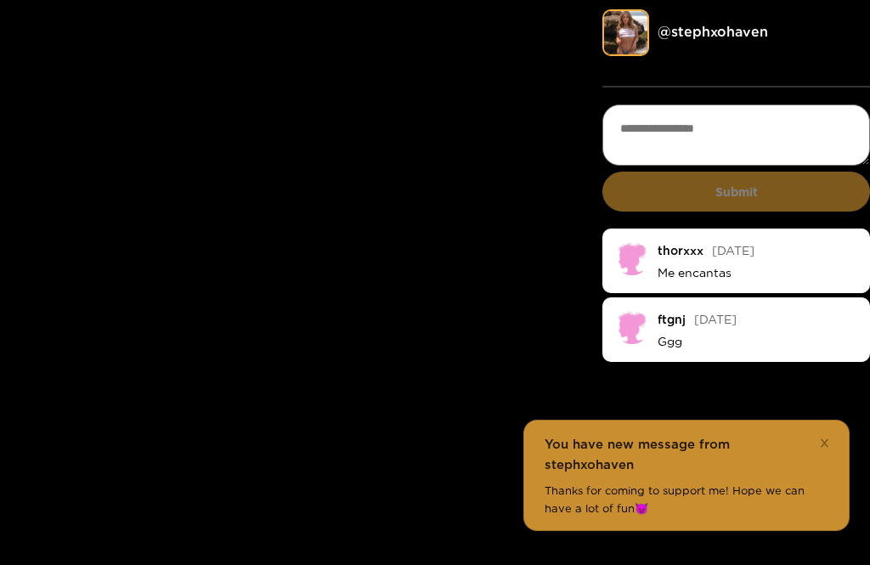
click at [739, 517] on div "Thanks for coming to support me! Hope we can have a lot of fun😈" at bounding box center [687, 499] width 284 height 35
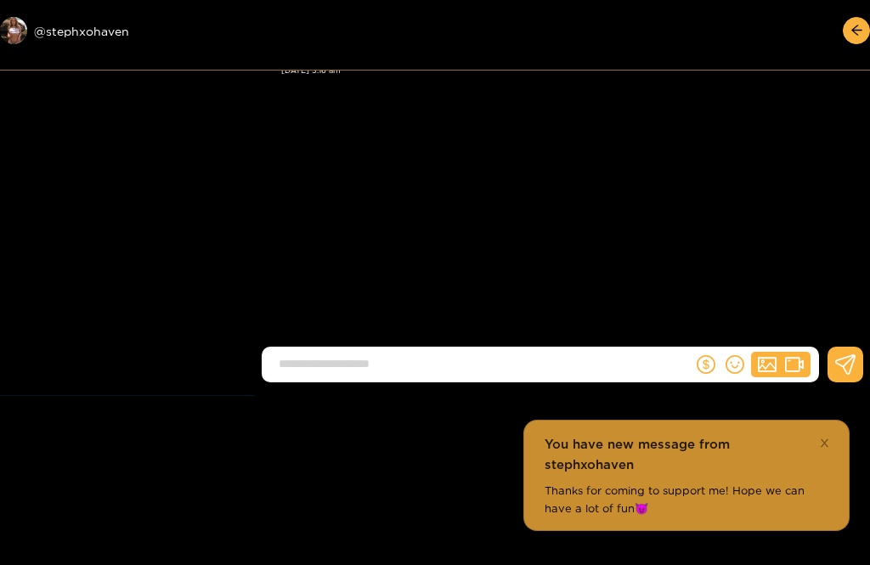
click at [702, 490] on div "Thanks for coming to support me! Hope we can have a lot of fun😈" at bounding box center [687, 499] width 284 height 35
click at [734, 496] on div "Thanks for coming to support me! Hope we can have a lot of fun😈" at bounding box center [687, 499] width 284 height 35
click at [89, 32] on div "Preview @ stephxohaven" at bounding box center [127, 30] width 255 height 27
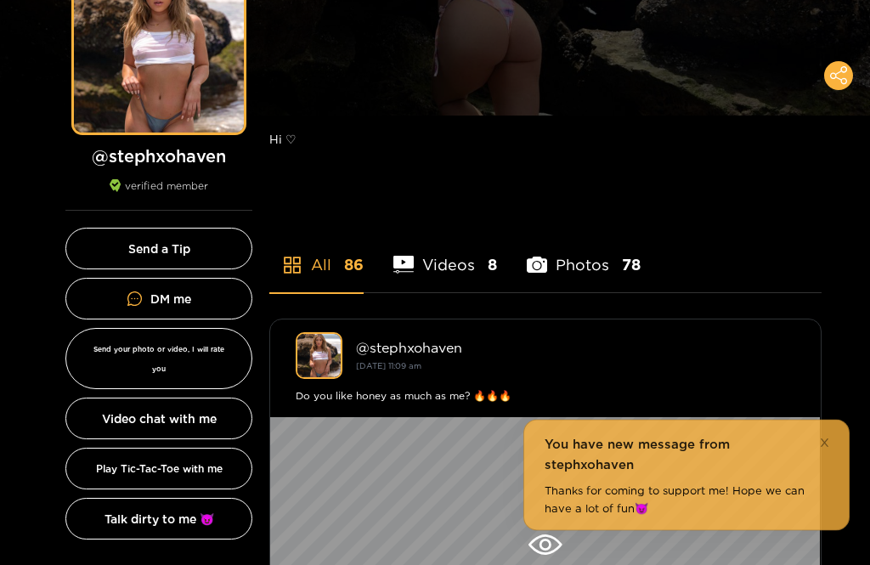
scroll to position [192, 0]
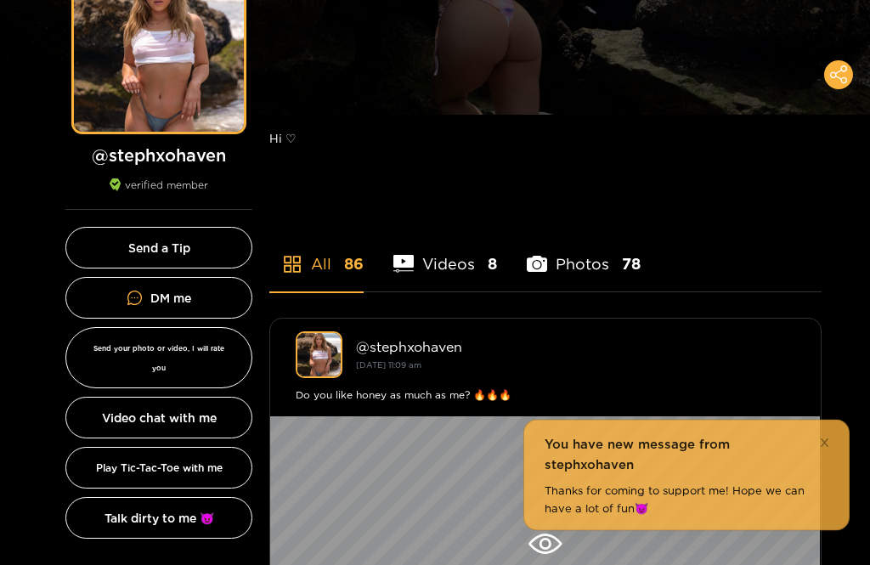
click at [726, 517] on div "You have new message from stephxohaven Thanks for coming to support me! Hope we…" at bounding box center [687, 475] width 284 height 82
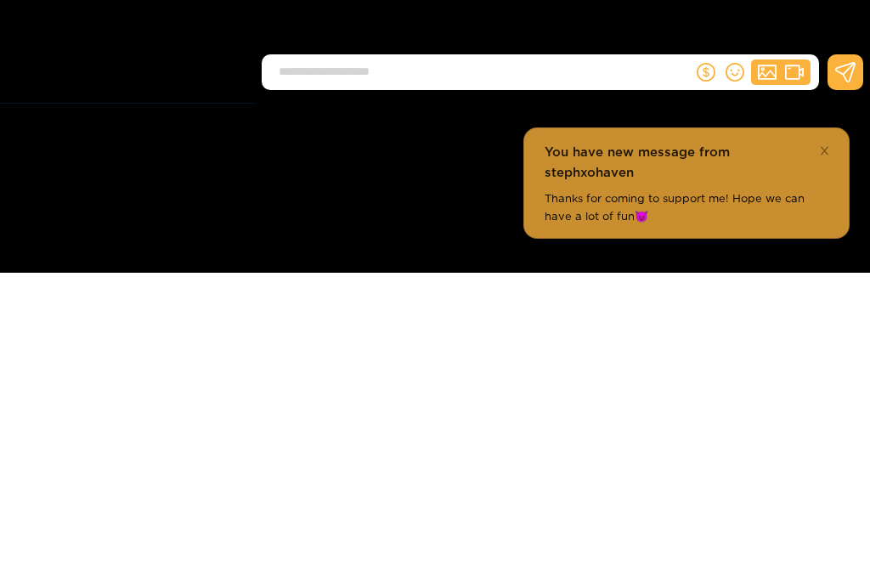
click at [827, 437] on span at bounding box center [824, 443] width 11 height 12
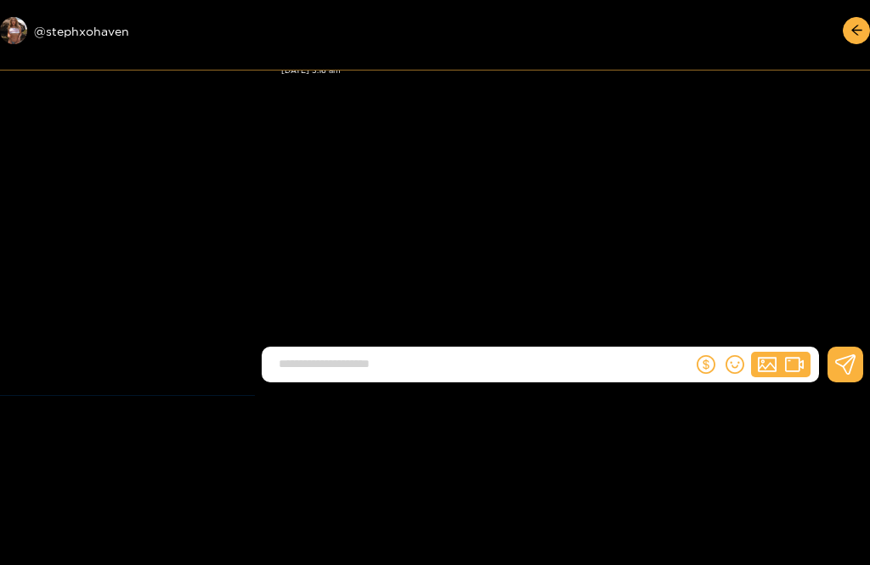
click at [867, 23] on button "button" at bounding box center [856, 30] width 27 height 27
